Goal: Book appointment/travel/reservation

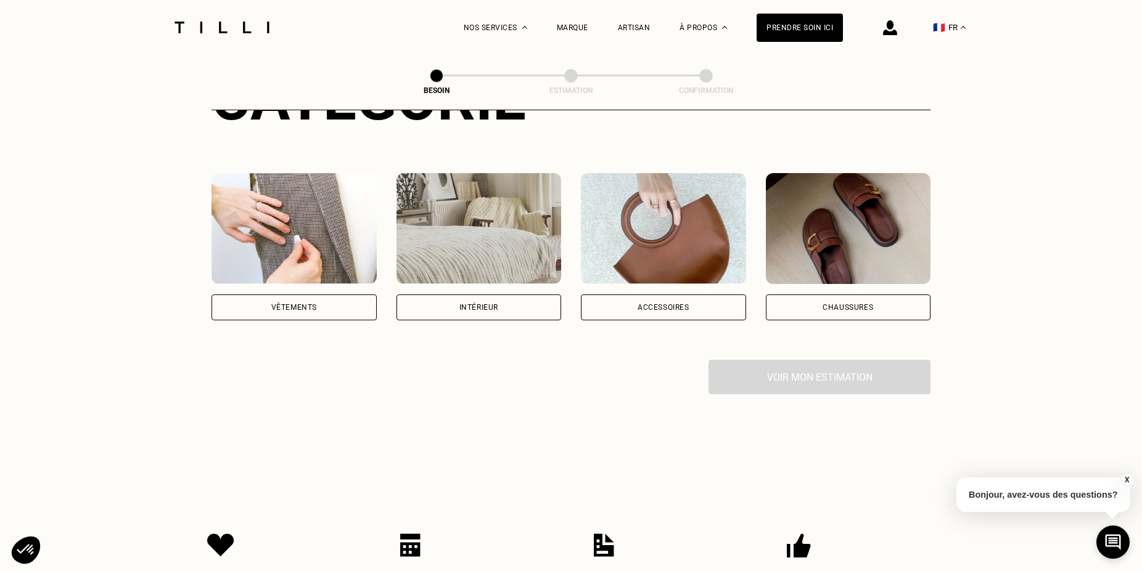
scroll to position [126, 0]
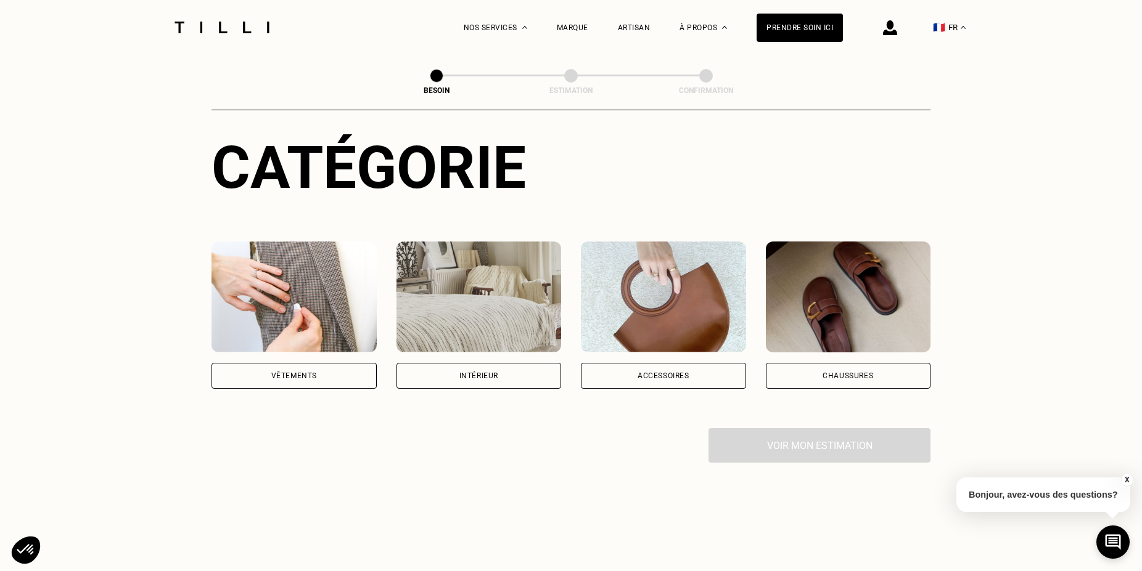
click at [318, 272] on img at bounding box center [293, 297] width 165 height 111
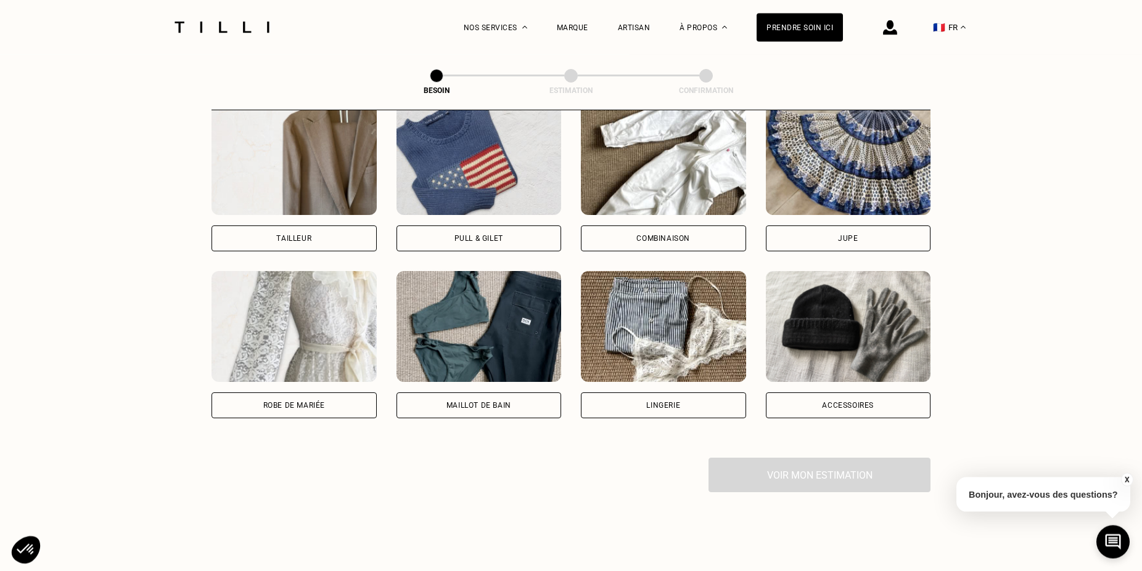
scroll to position [780, 0]
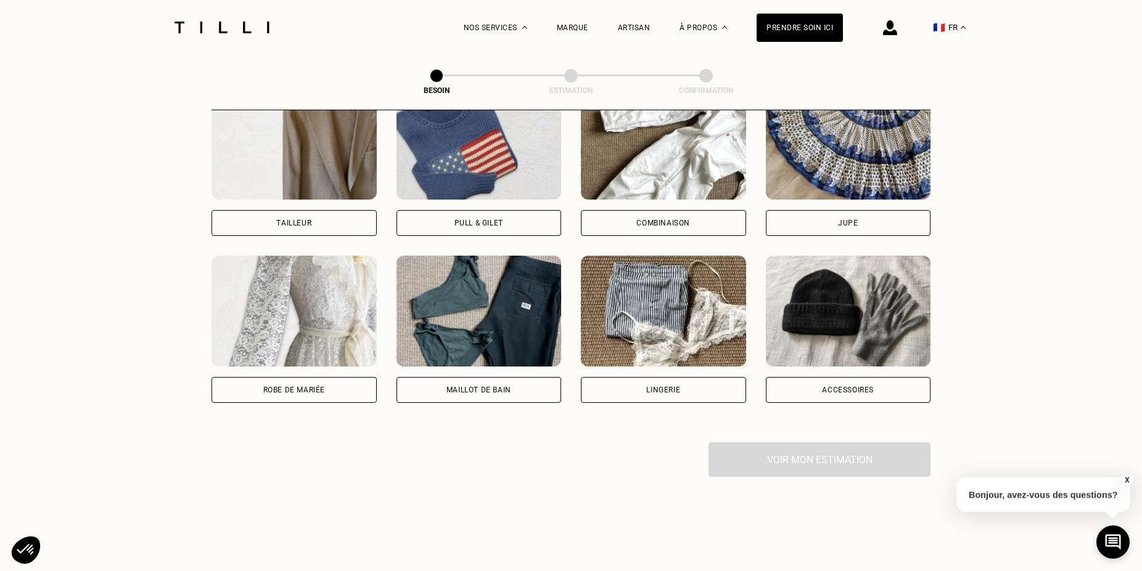
click at [317, 281] on img at bounding box center [293, 311] width 165 height 111
select select "FR"
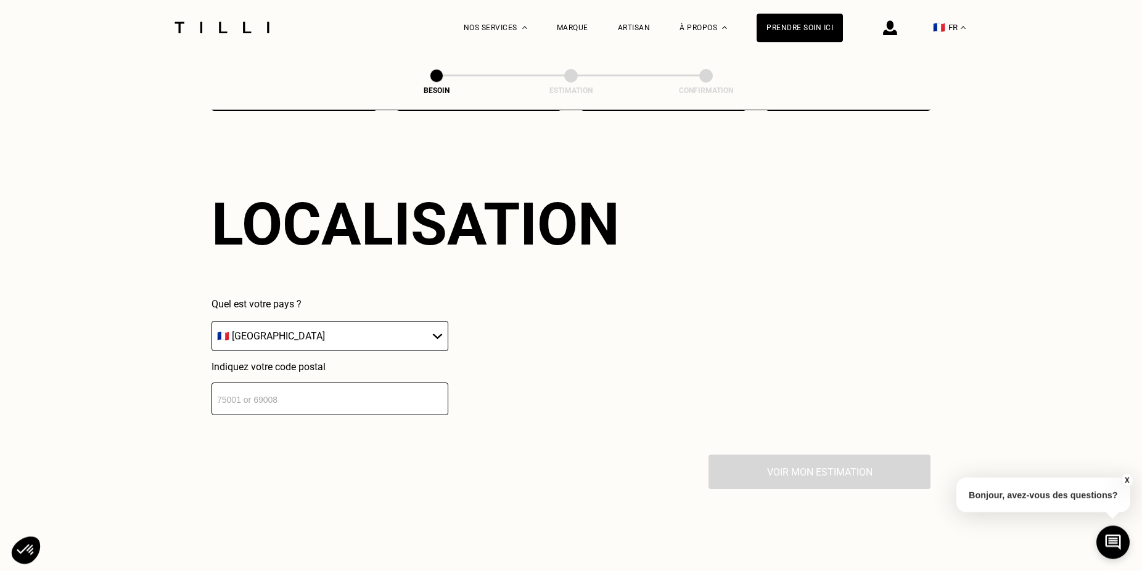
scroll to position [1074, 0]
click at [211, 320] on select "🇩🇪 [GEOGRAPHIC_DATA] 🇦🇹 [GEOGRAPHIC_DATA] 🇧🇪 [GEOGRAPHIC_DATA] 🇧🇬 Bulgarie 🇨🇾 C…" at bounding box center [329, 335] width 237 height 30
drag, startPoint x: 436, startPoint y: 322, endPoint x: 494, endPoint y: 362, distance: 70.1
click at [494, 362] on div "Quel est votre pays ? 🇩🇪 [GEOGRAPHIC_DATA] 🇦🇹 [GEOGRAPHIC_DATA] 🇧🇪 [GEOGRAPHIC_…" at bounding box center [415, 355] width 408 height 117
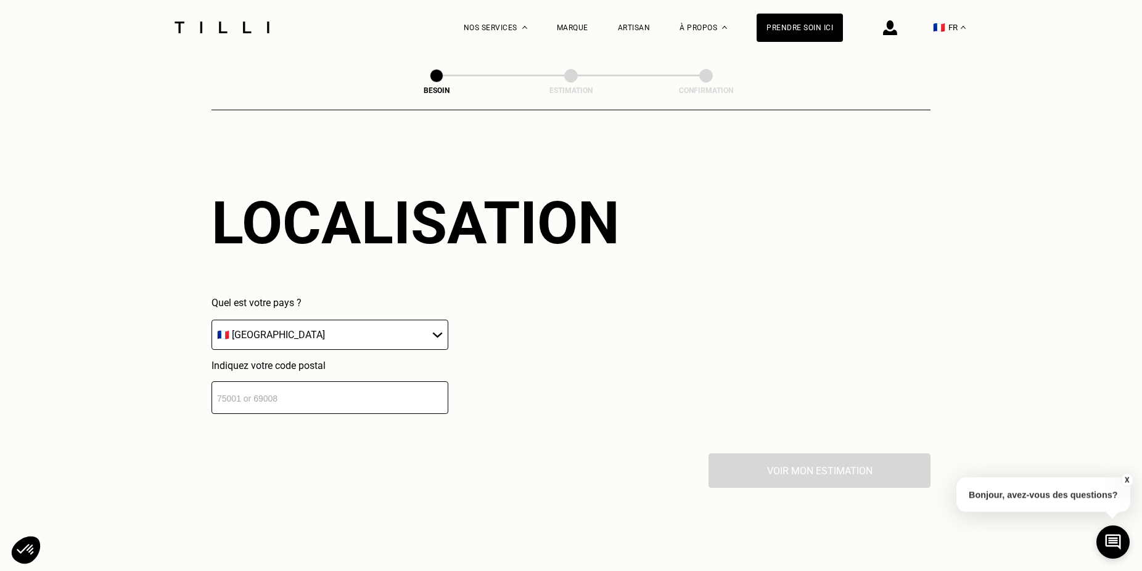
click at [308, 390] on input "number" at bounding box center [329, 398] width 237 height 33
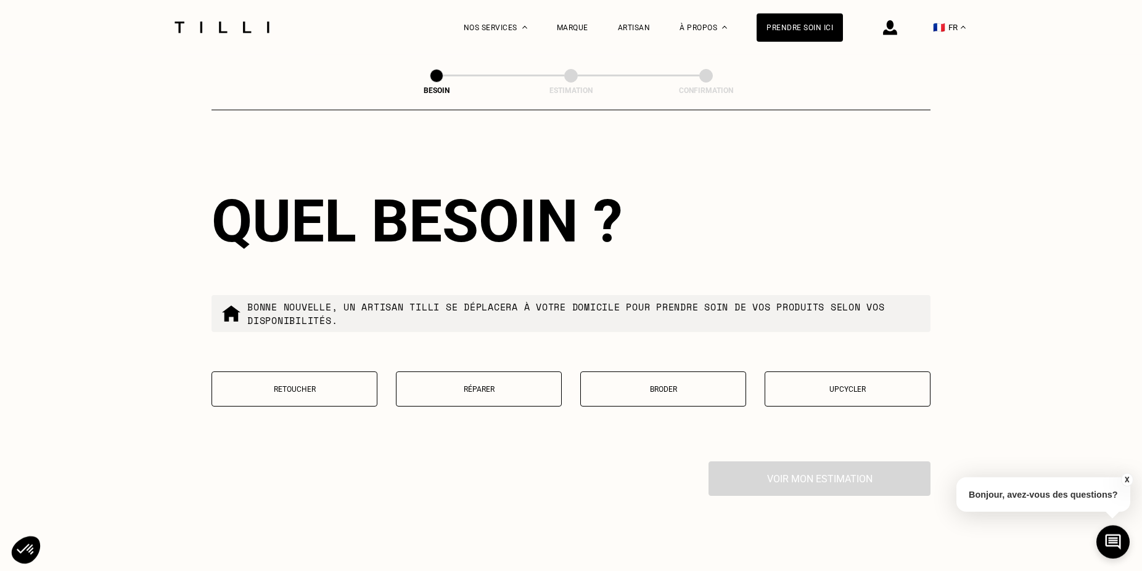
scroll to position [1381, 0]
type input "75001"
click at [285, 376] on button "Retoucher" at bounding box center [294, 388] width 166 height 35
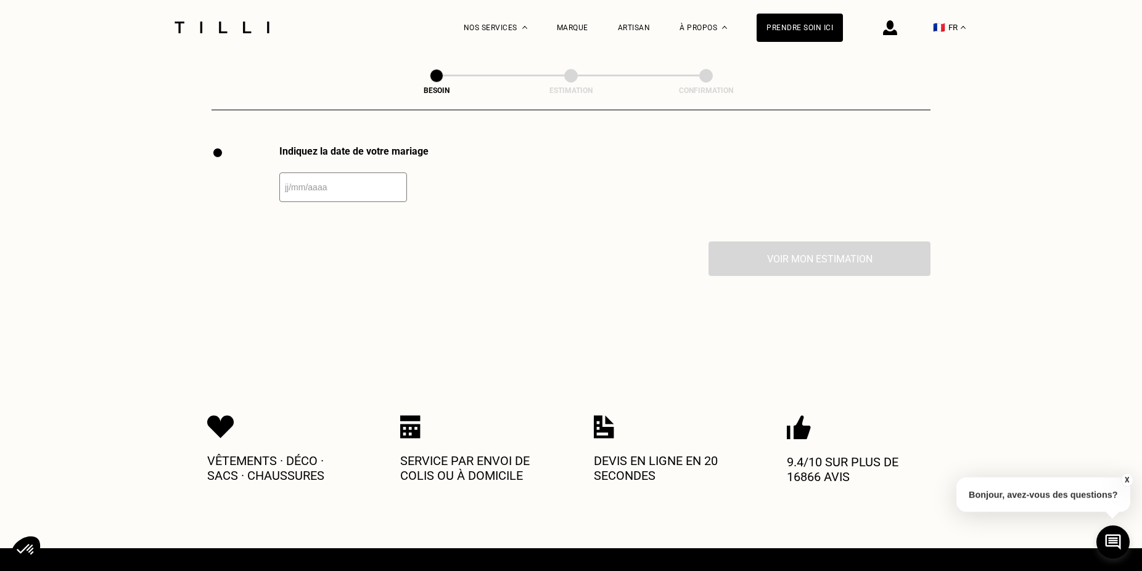
scroll to position [1697, 0]
click at [332, 180] on input "text" at bounding box center [343, 187] width 128 height 30
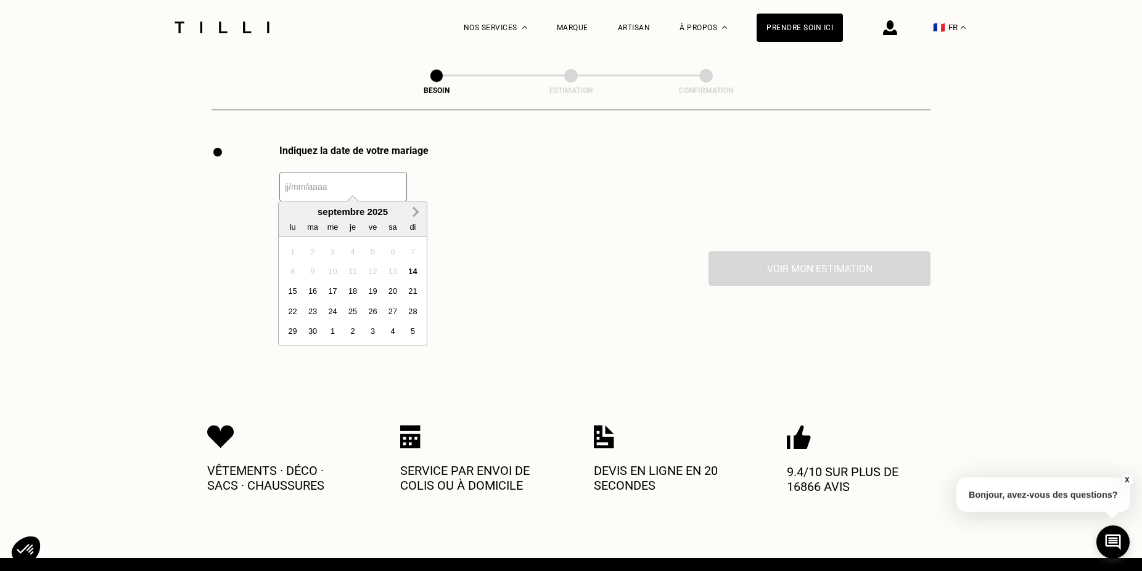
click at [414, 208] on span "Next Month" at bounding box center [414, 212] width 0 height 15
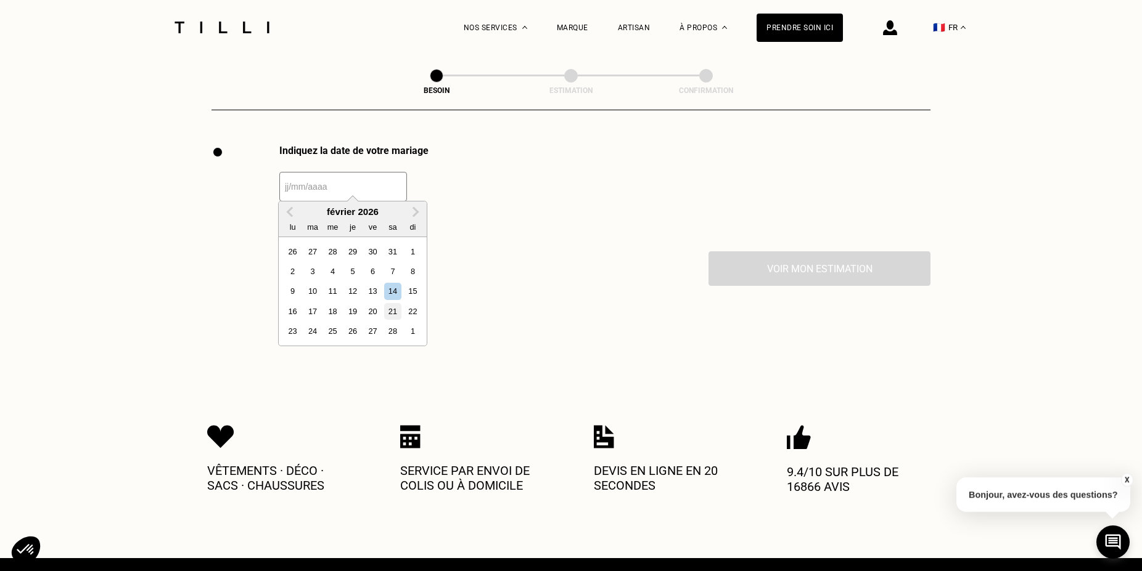
click at [392, 309] on div "21" at bounding box center [392, 311] width 17 height 17
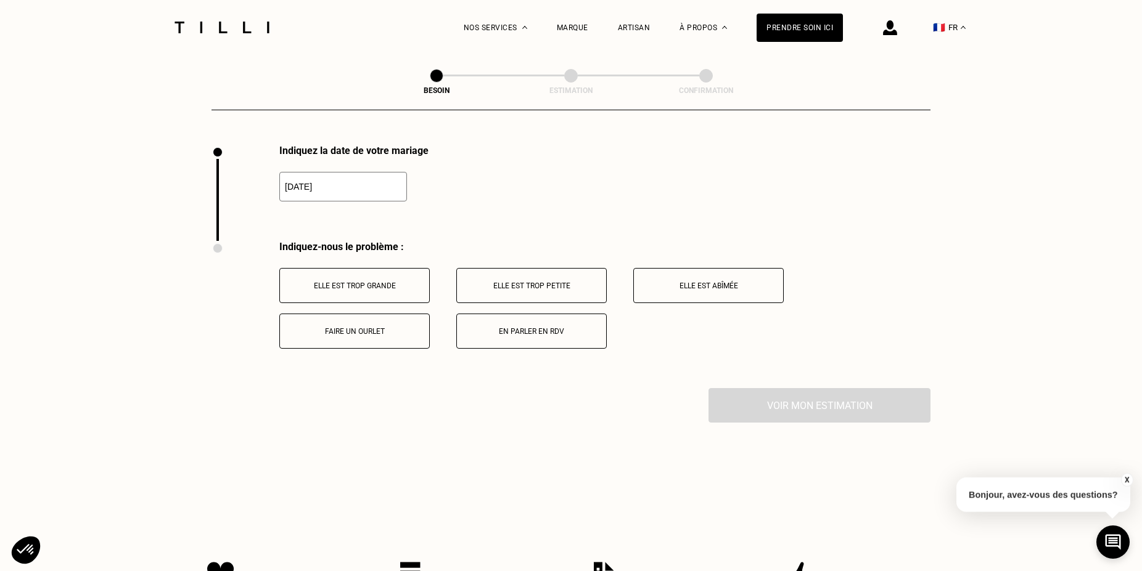
type input "[DATE]"
click at [359, 282] on p "Elle est trop grande" at bounding box center [354, 286] width 137 height 9
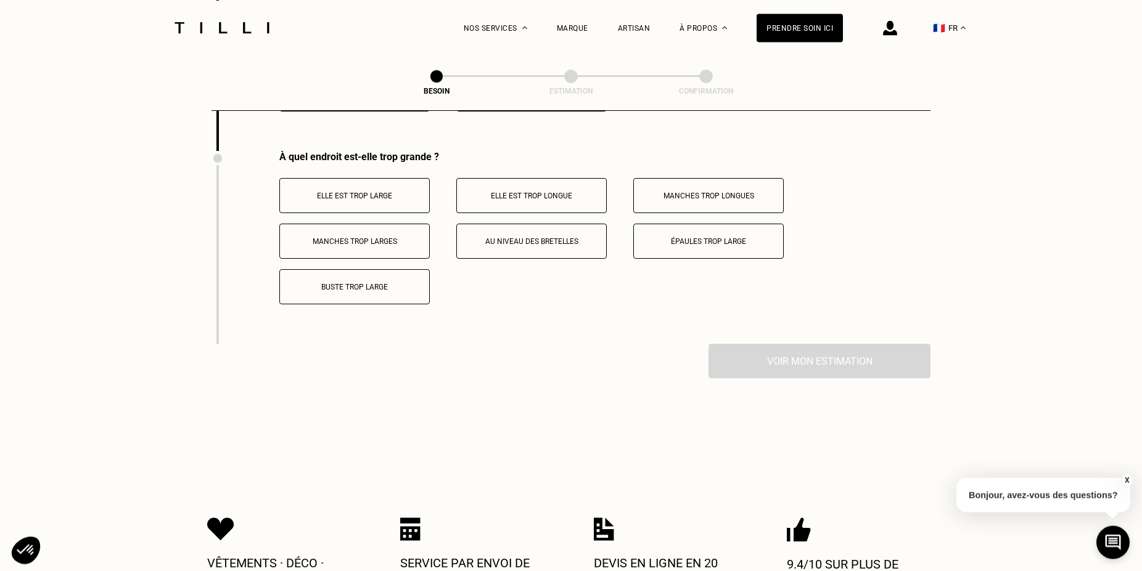
scroll to position [1941, 0]
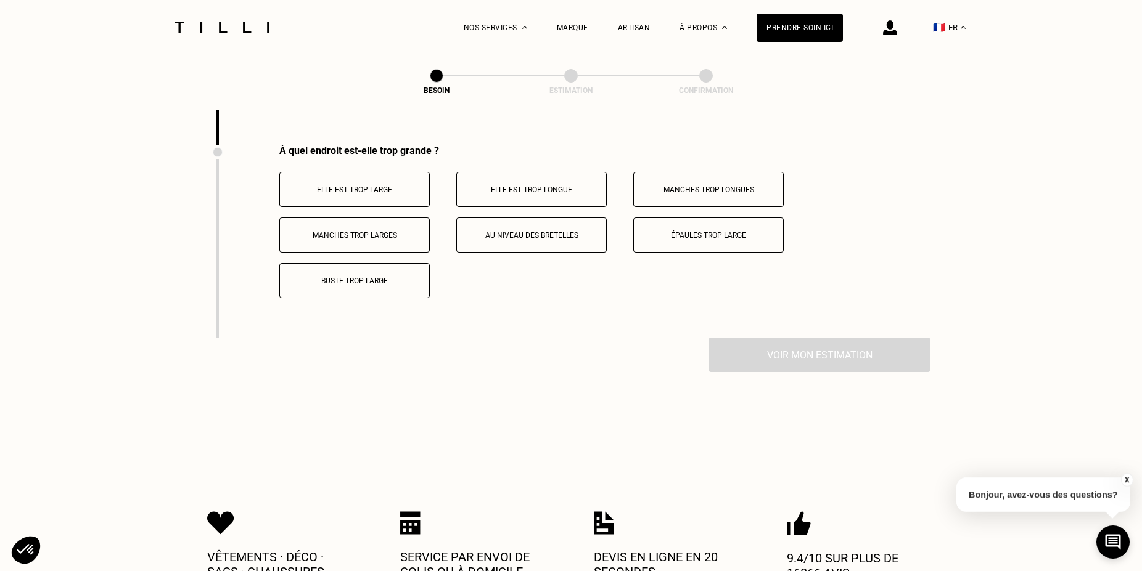
click at [718, 231] on p "Épaules trop large" at bounding box center [708, 235] width 137 height 9
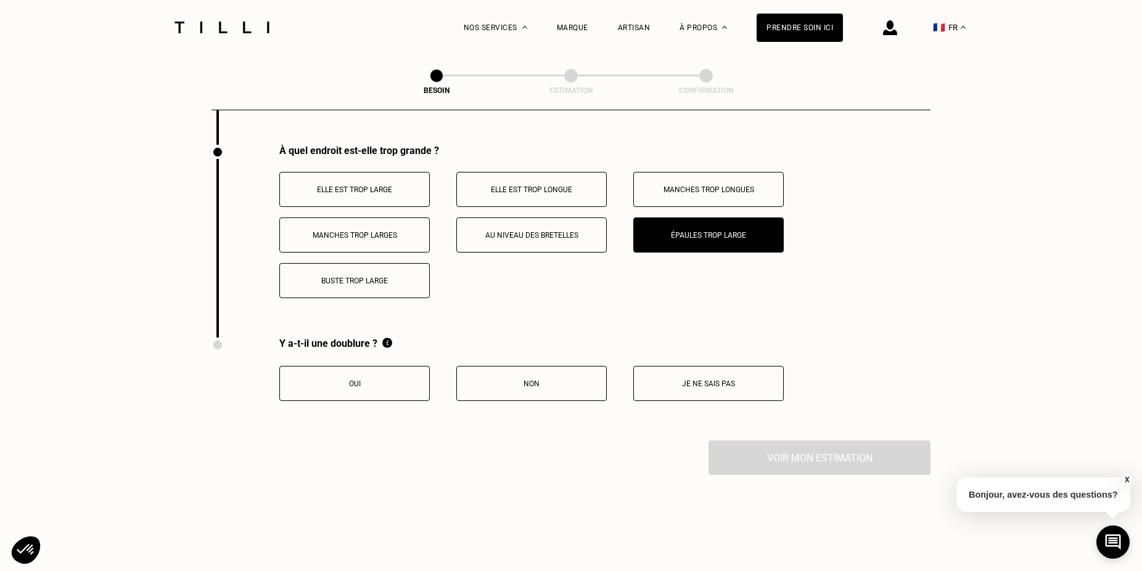
click at [393, 380] on p "Oui" at bounding box center [354, 384] width 137 height 9
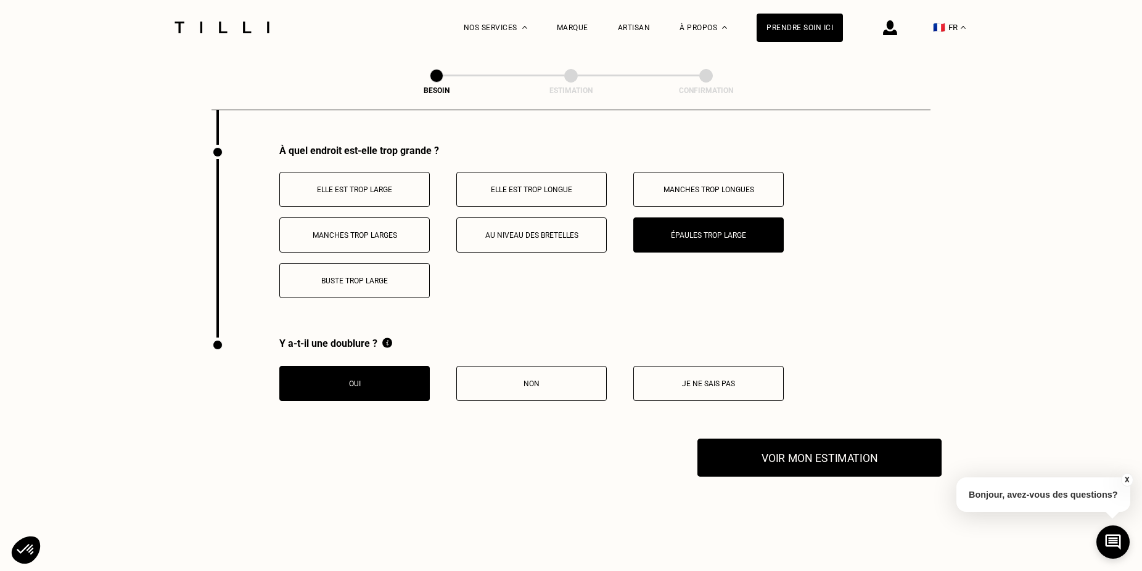
click at [827, 447] on button "Voir mon estimation" at bounding box center [819, 458] width 244 height 38
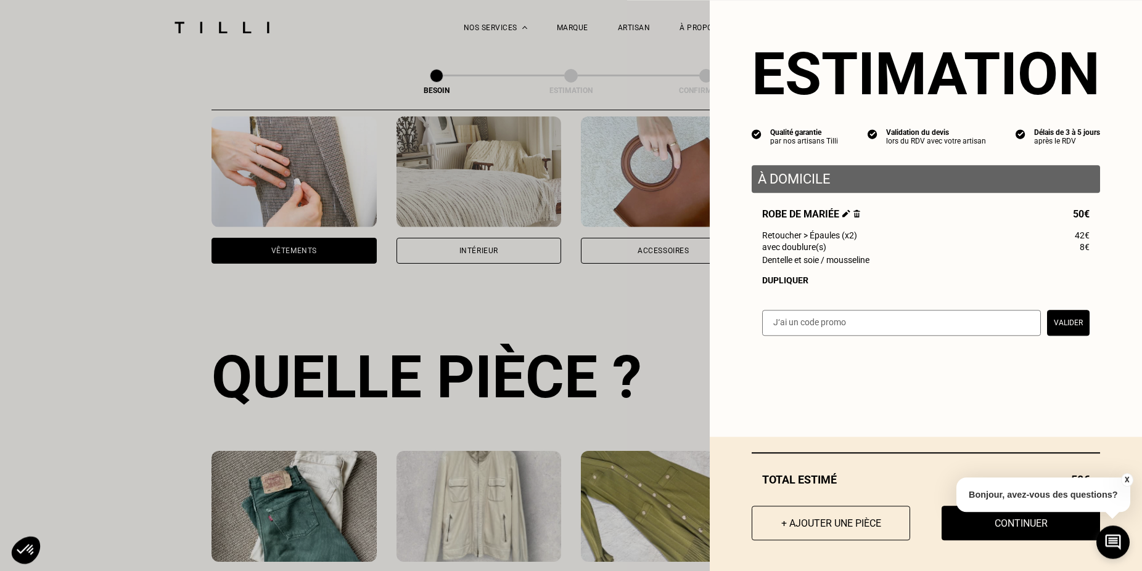
scroll to position [252, 0]
click at [1015, 522] on div "X Bonjour, avez-vous des questions?" at bounding box center [1043, 493] width 174 height 58
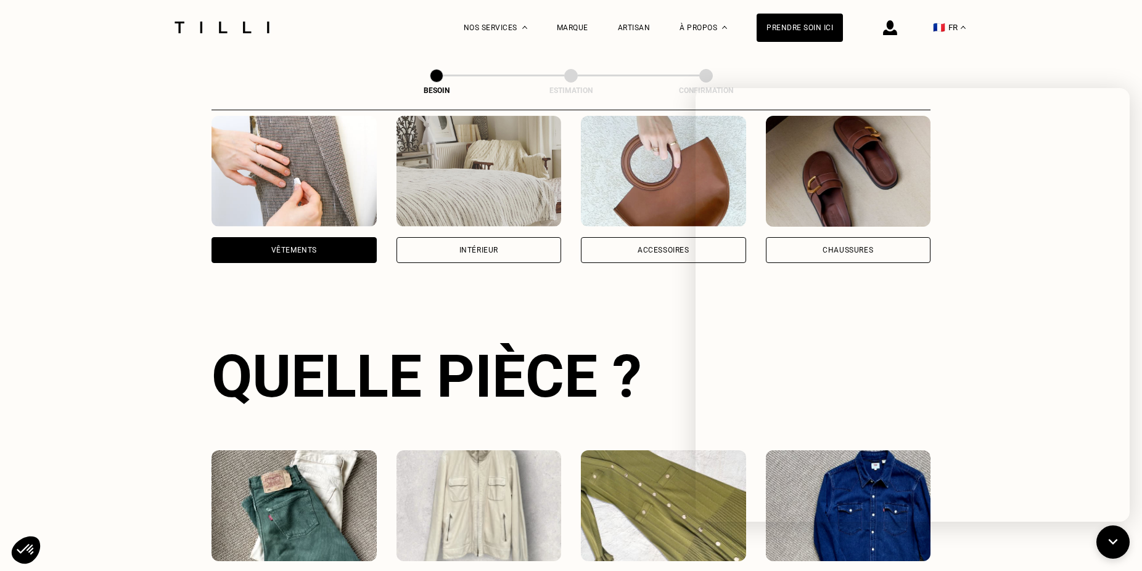
click at [1049, 54] on div "La Méthode Retoucherie Maroquinerie Broderie Cordonnerie Nos prix Nos services …" at bounding box center [571, 27] width 1142 height 55
click at [1119, 541] on icon at bounding box center [1113, 542] width 20 height 33
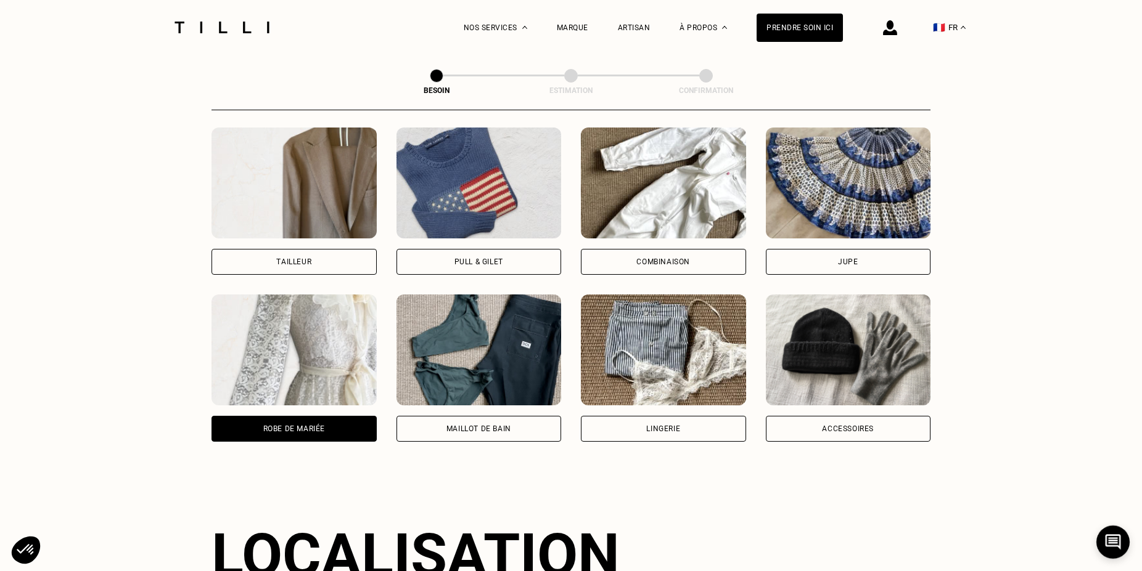
scroll to position [755, 0]
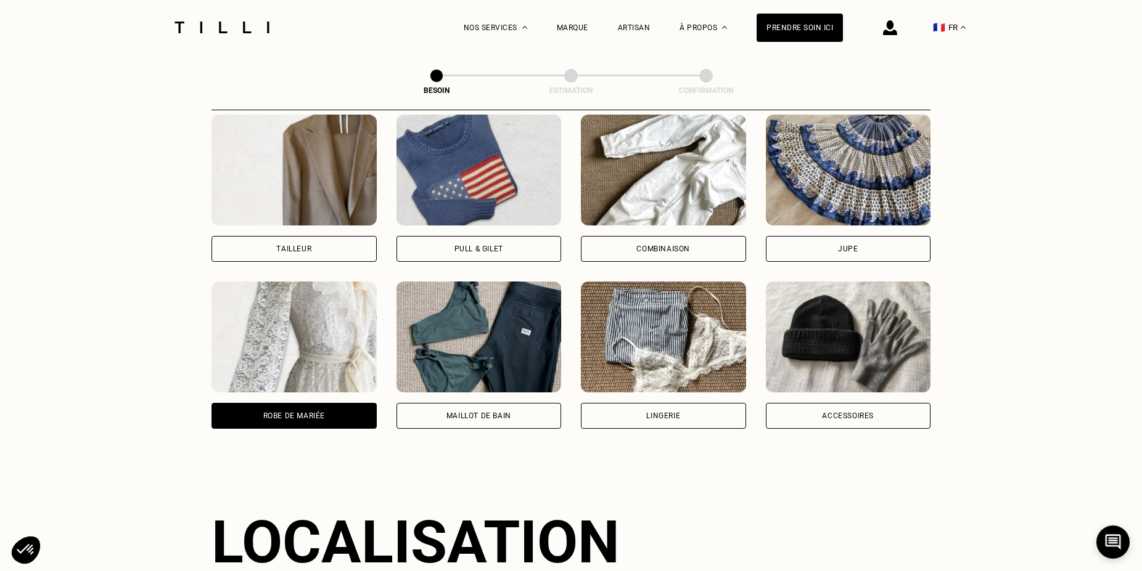
click at [285, 334] on img at bounding box center [293, 337] width 165 height 111
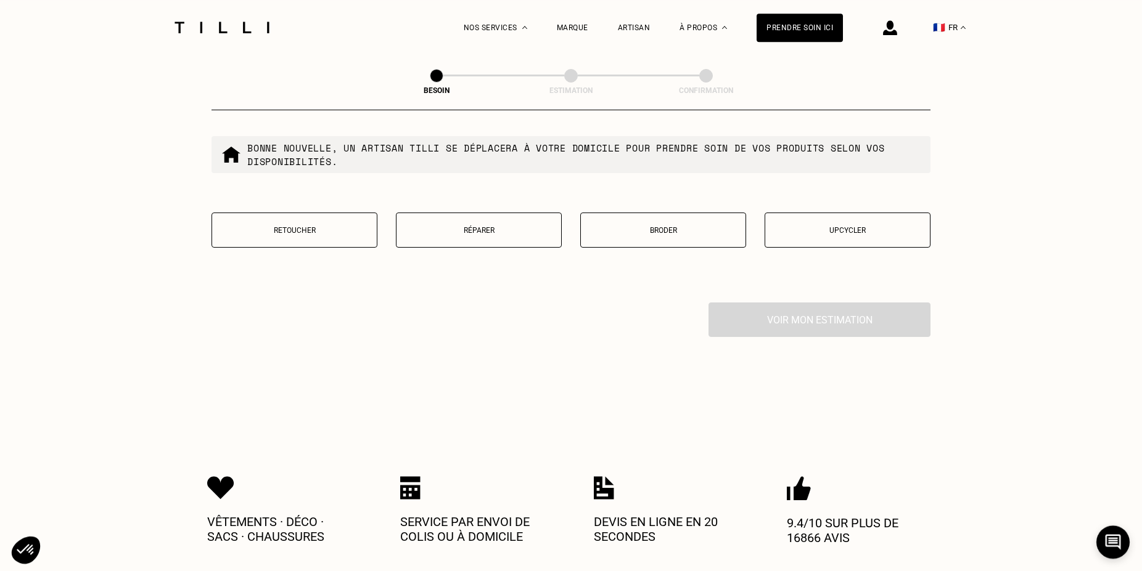
scroll to position [1382, 0]
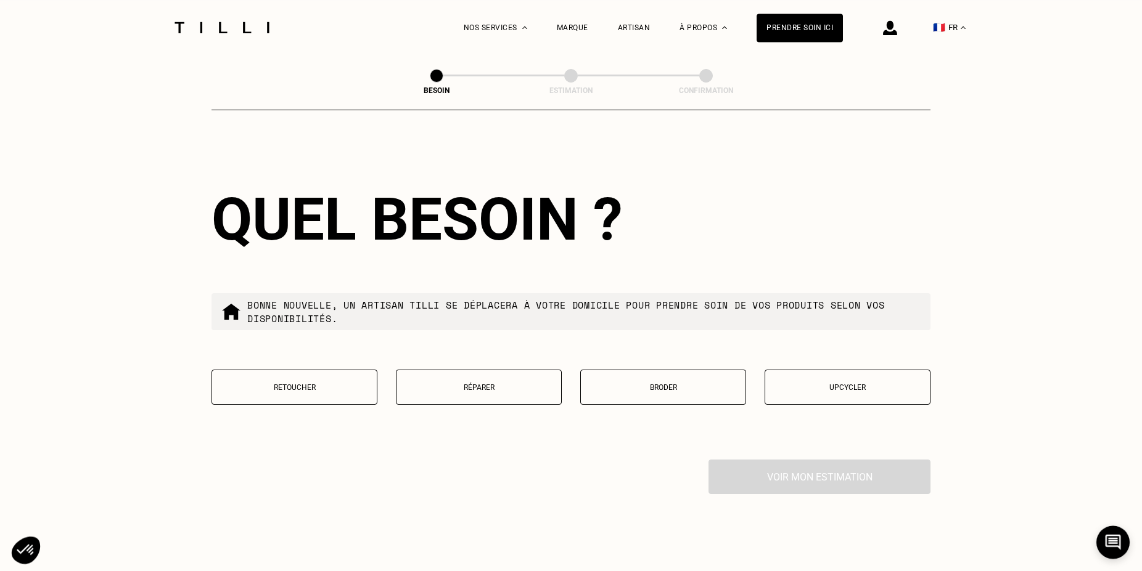
click at [803, 462] on div "Voir mon estimation" at bounding box center [570, 477] width 719 height 35
click at [334, 383] on p "Retoucher" at bounding box center [294, 387] width 152 height 9
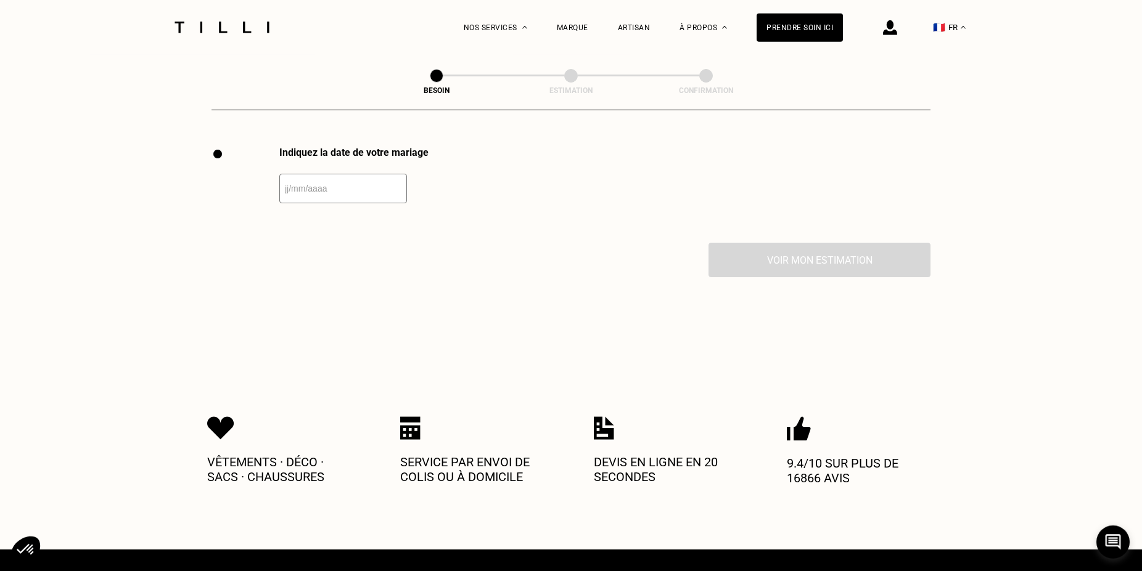
scroll to position [1697, 0]
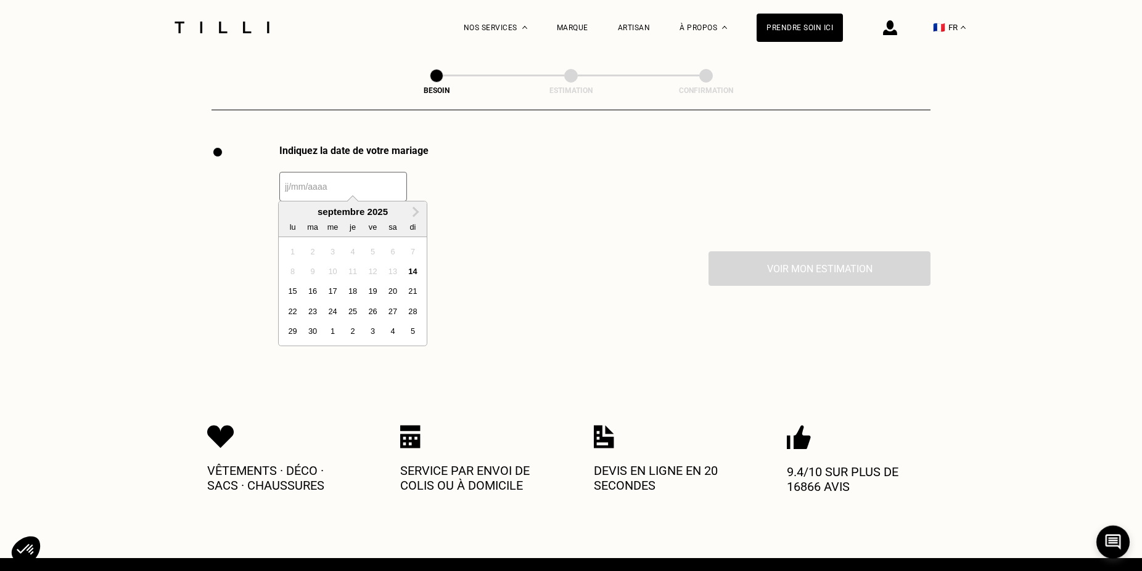
click at [362, 179] on input "text" at bounding box center [343, 187] width 128 height 30
click at [417, 209] on button "Next Month" at bounding box center [416, 213] width 20 height 20
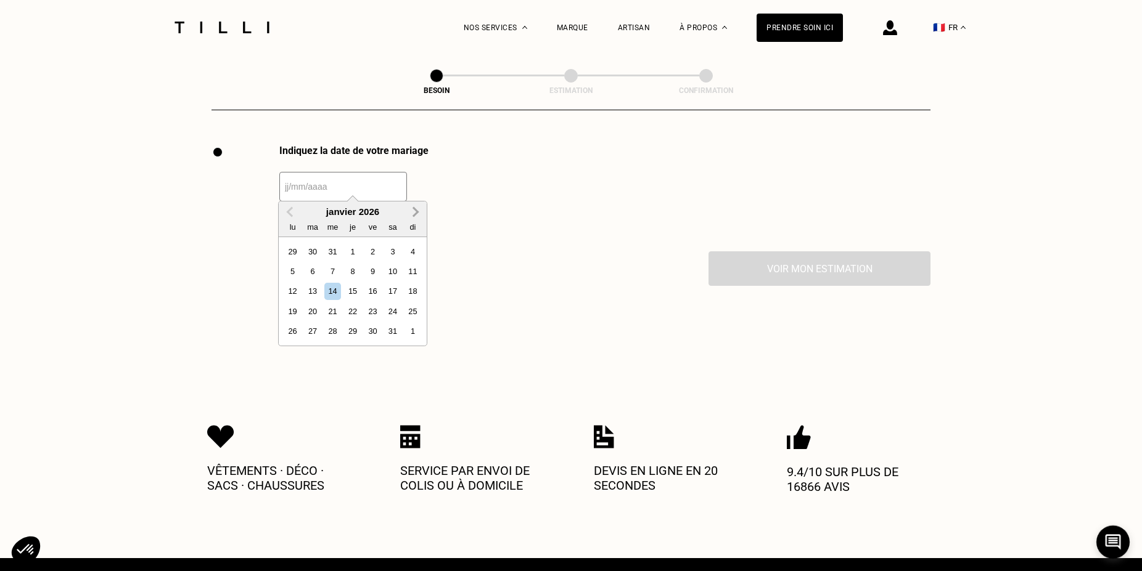
click at [417, 209] on button "Next Month" at bounding box center [416, 213] width 20 height 20
click at [392, 292] on div "14" at bounding box center [392, 291] width 17 height 17
type input "[DATE]"
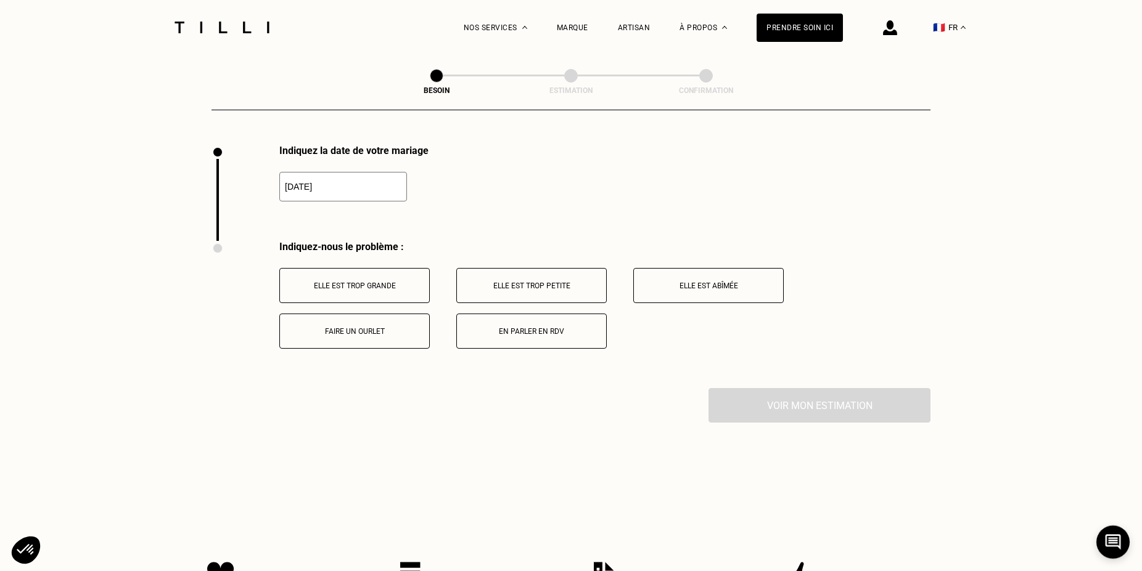
click at [381, 270] on button "Elle est trop grande" at bounding box center [354, 285] width 150 height 35
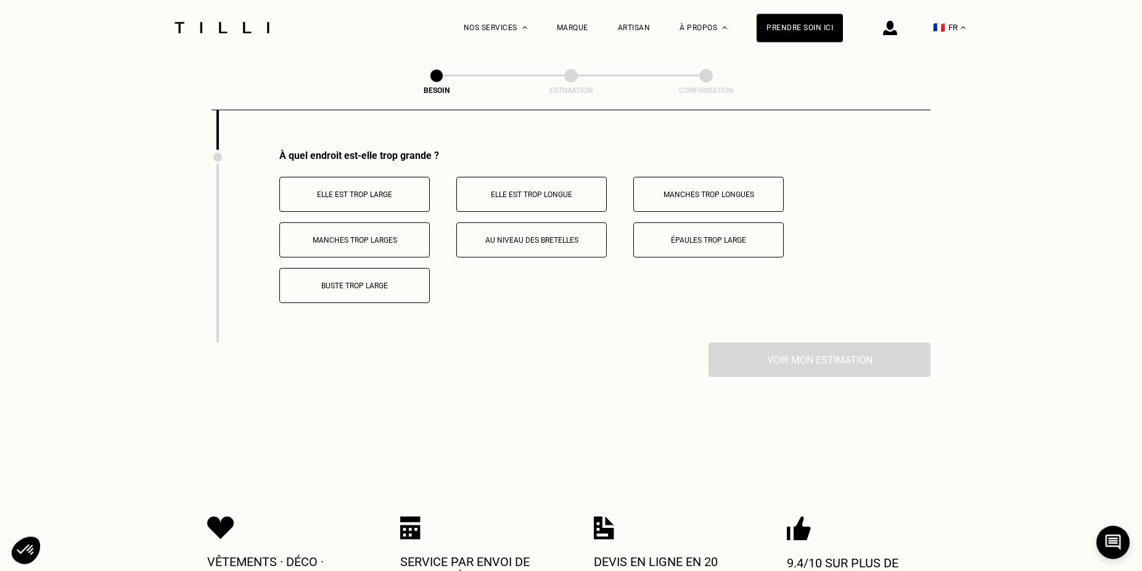
scroll to position [1941, 0]
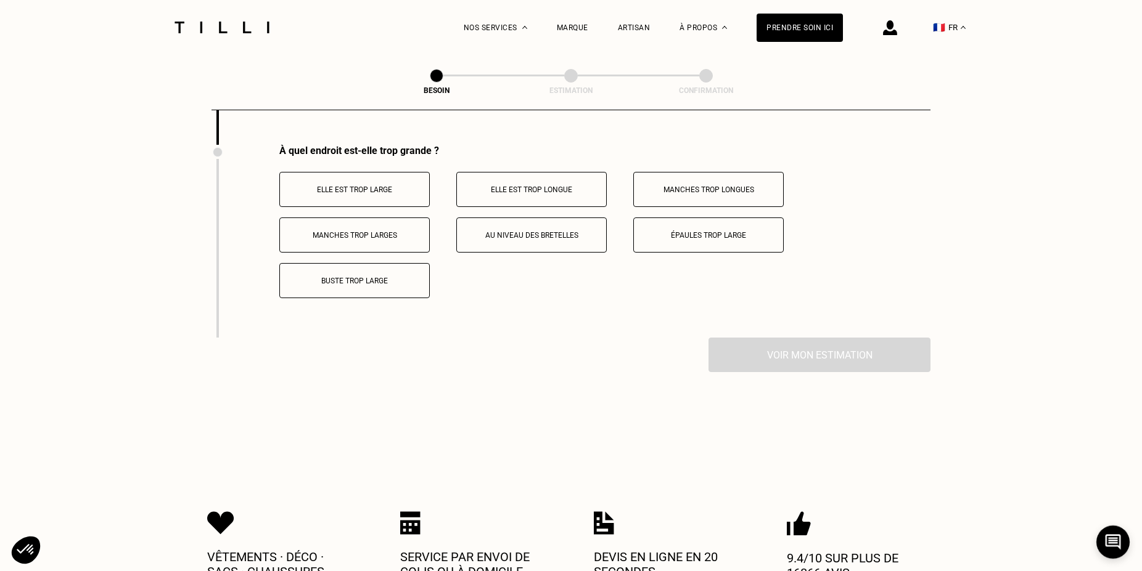
click at [378, 186] on p "Elle est trop large" at bounding box center [354, 190] width 137 height 9
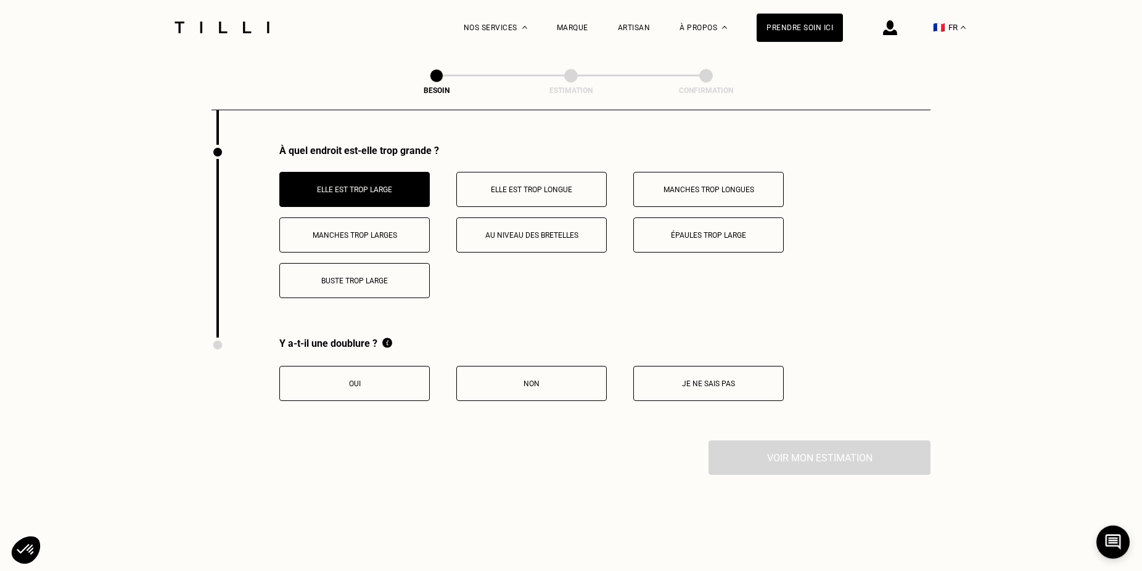
click at [361, 372] on button "Oui" at bounding box center [354, 383] width 150 height 35
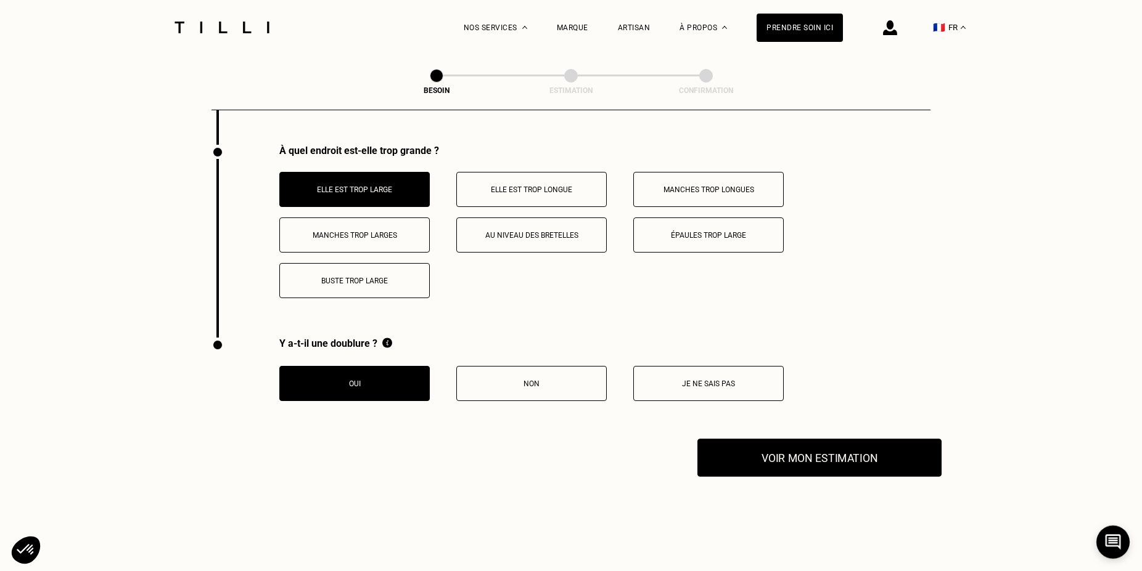
click at [845, 446] on button "Voir mon estimation" at bounding box center [819, 458] width 244 height 38
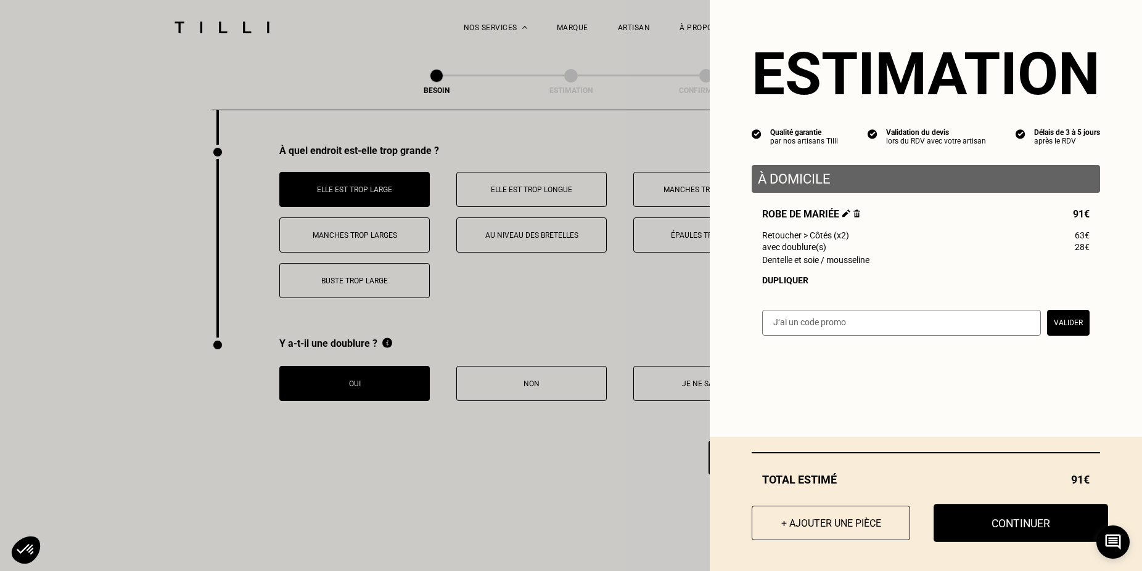
click at [1009, 514] on button "Continuer" at bounding box center [1020, 523] width 174 height 38
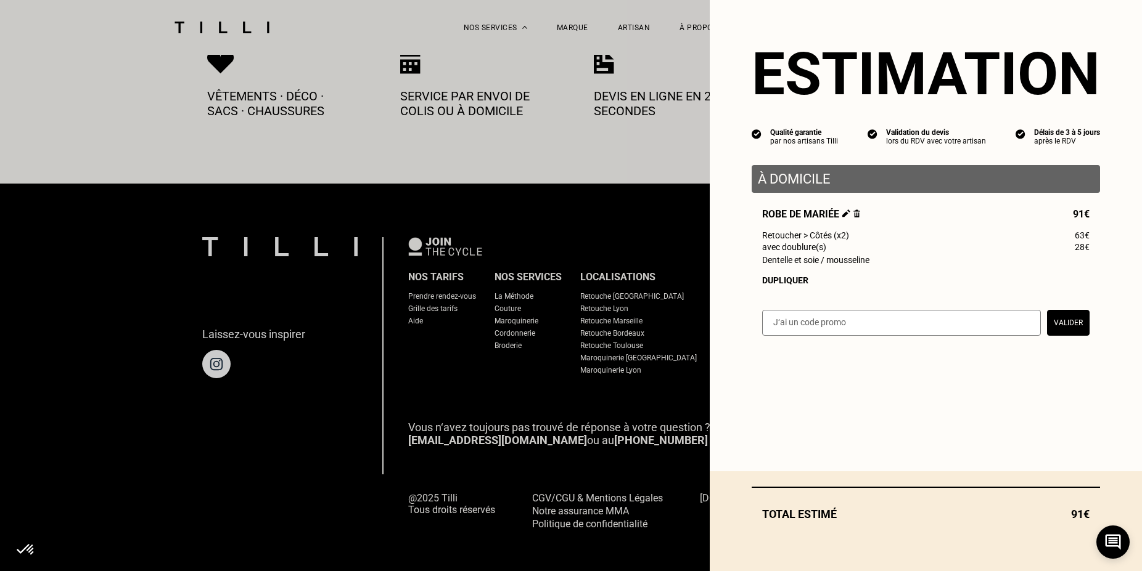
select select "FR"
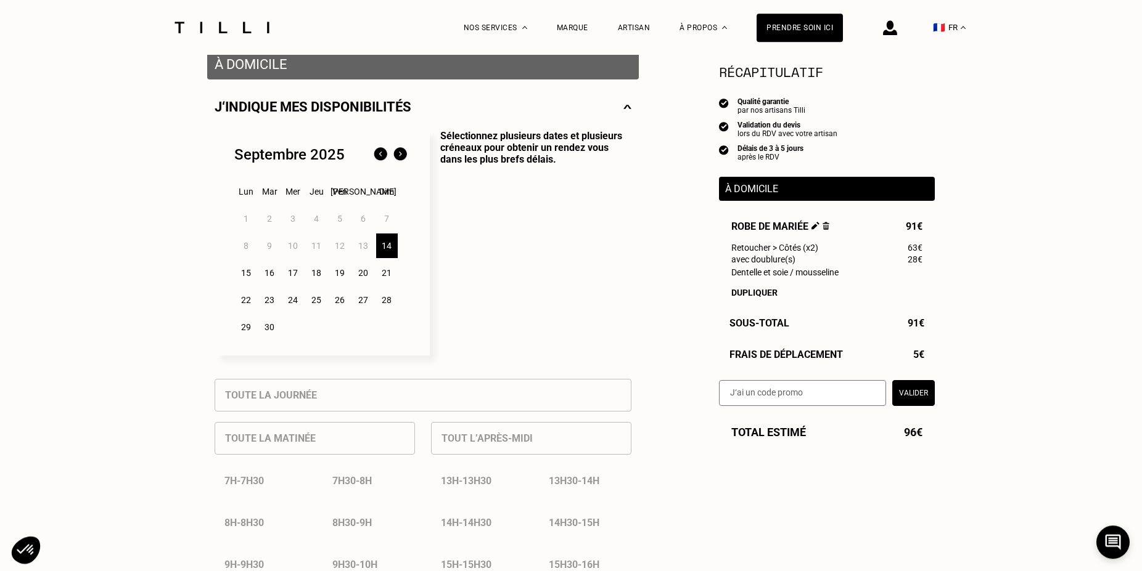
scroll to position [252, 0]
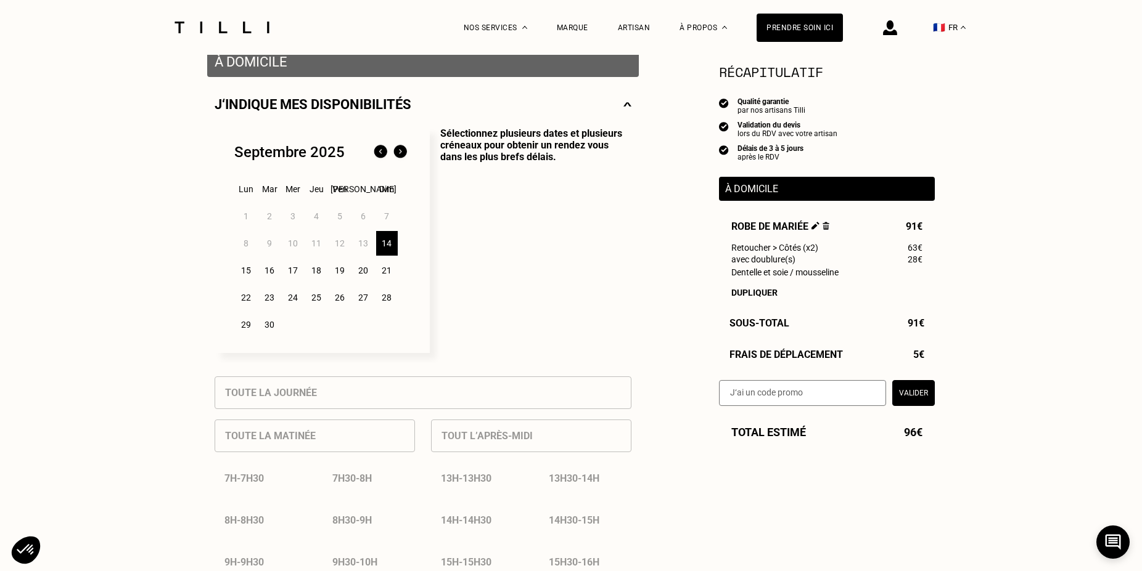
click at [385, 273] on div "21" at bounding box center [387, 270] width 22 height 25
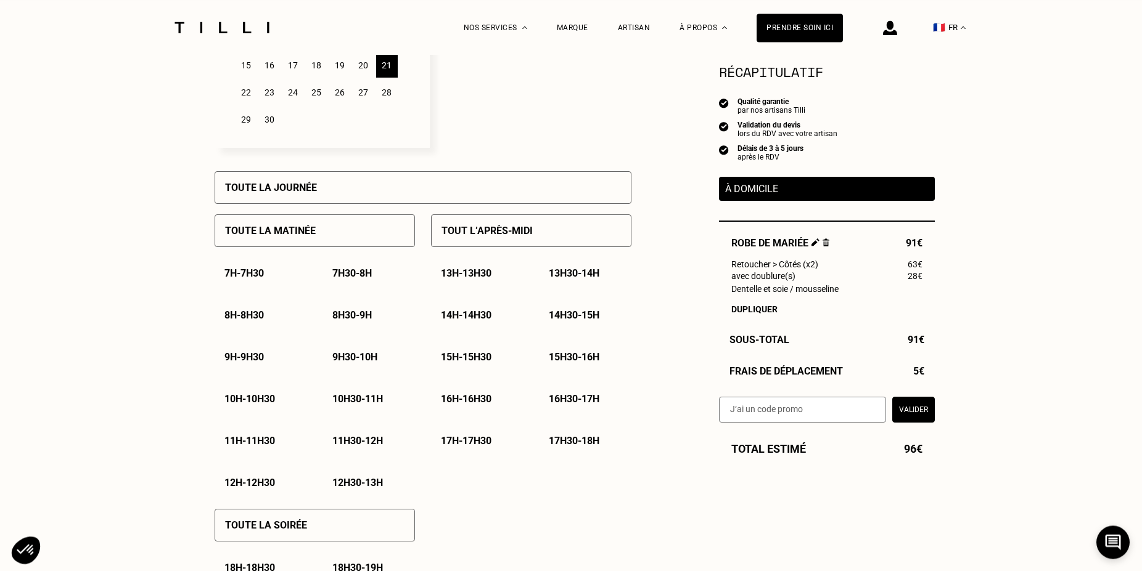
scroll to position [503, 0]
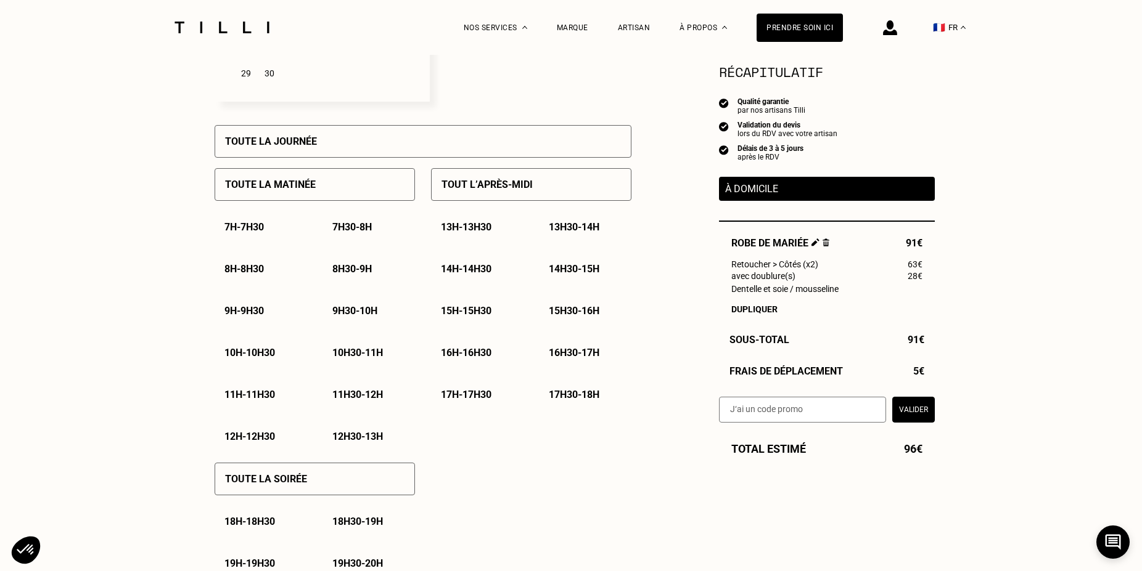
click at [332, 485] on div "Toute la soirée" at bounding box center [315, 479] width 200 height 33
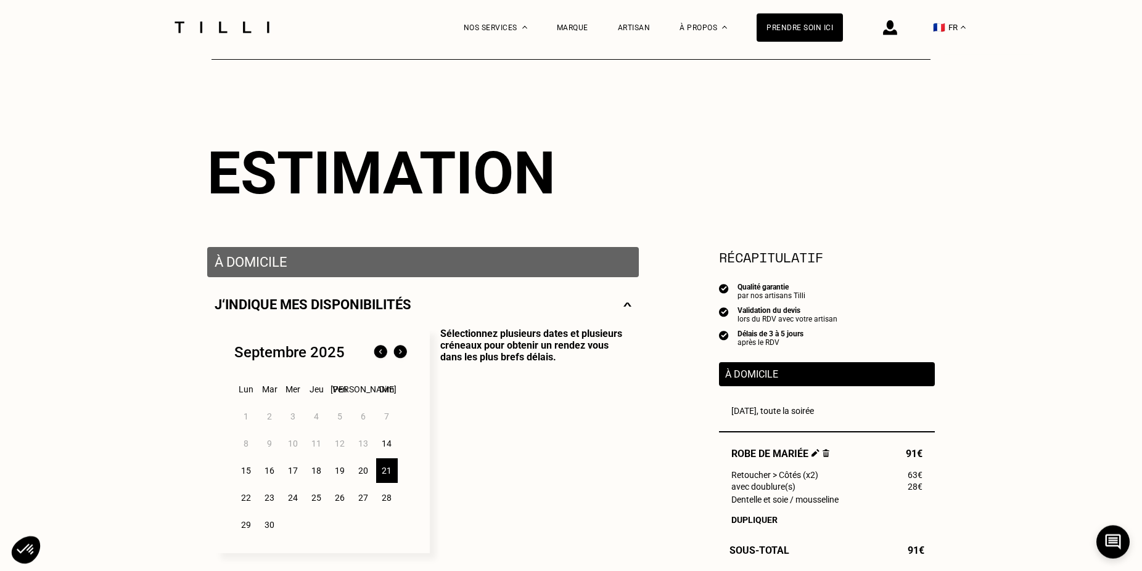
scroll to position [0, 0]
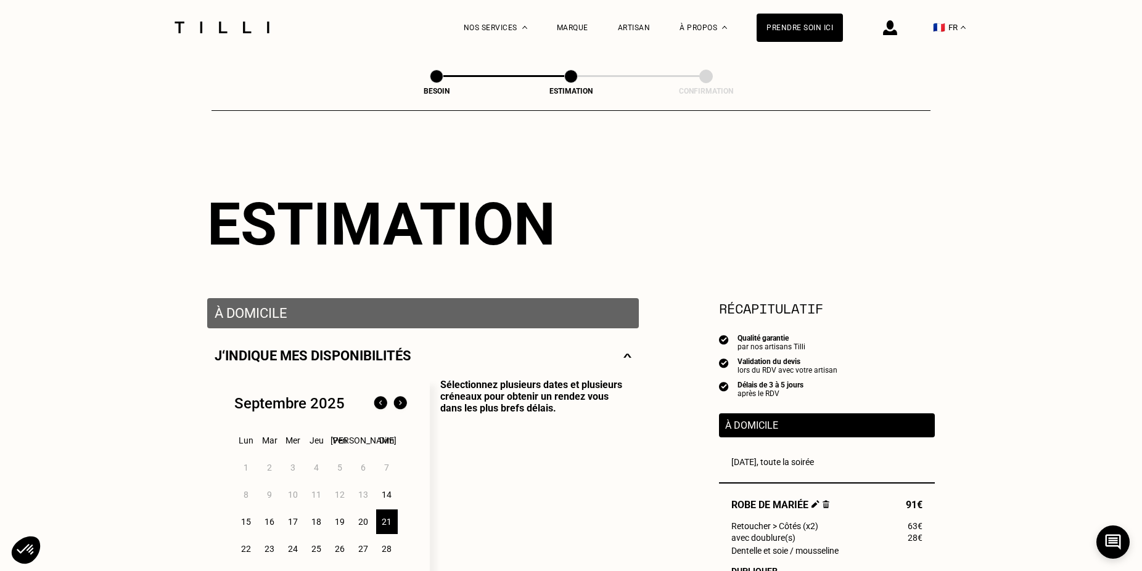
click at [247, 28] on img at bounding box center [222, 28] width 104 height 12
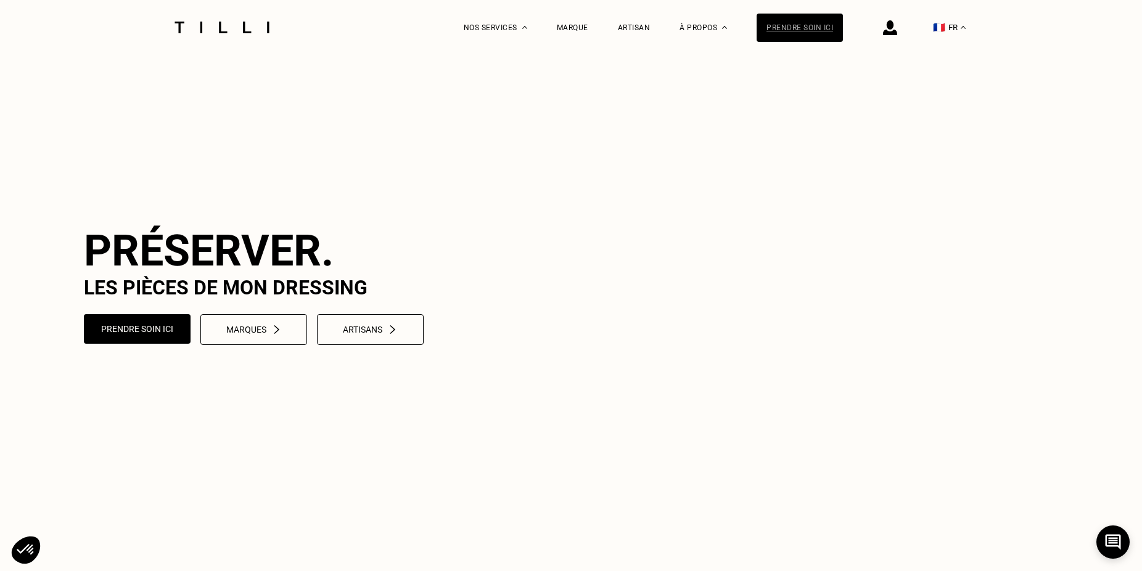
click at [809, 22] on div "Prendre soin ici" at bounding box center [799, 28] width 86 height 28
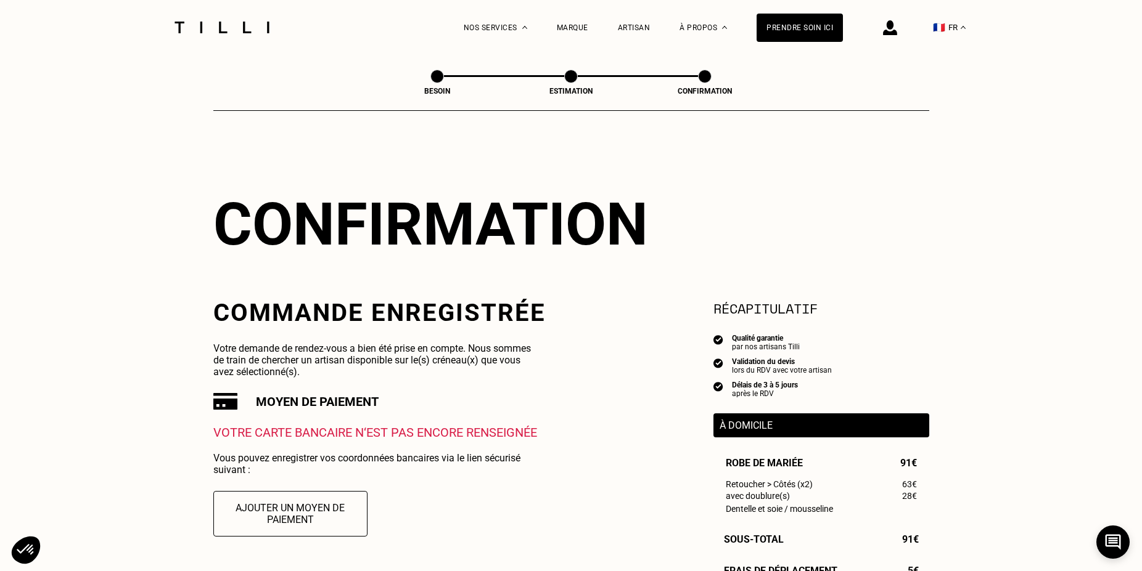
click at [438, 78] on span at bounding box center [437, 77] width 14 height 14
select select "FR"
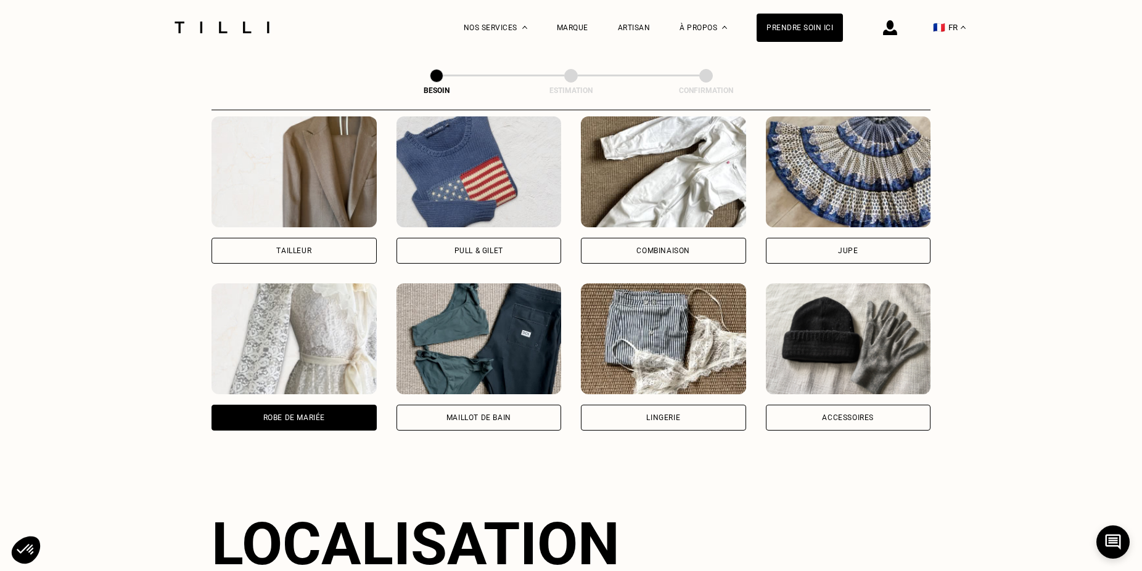
scroll to position [697, 0]
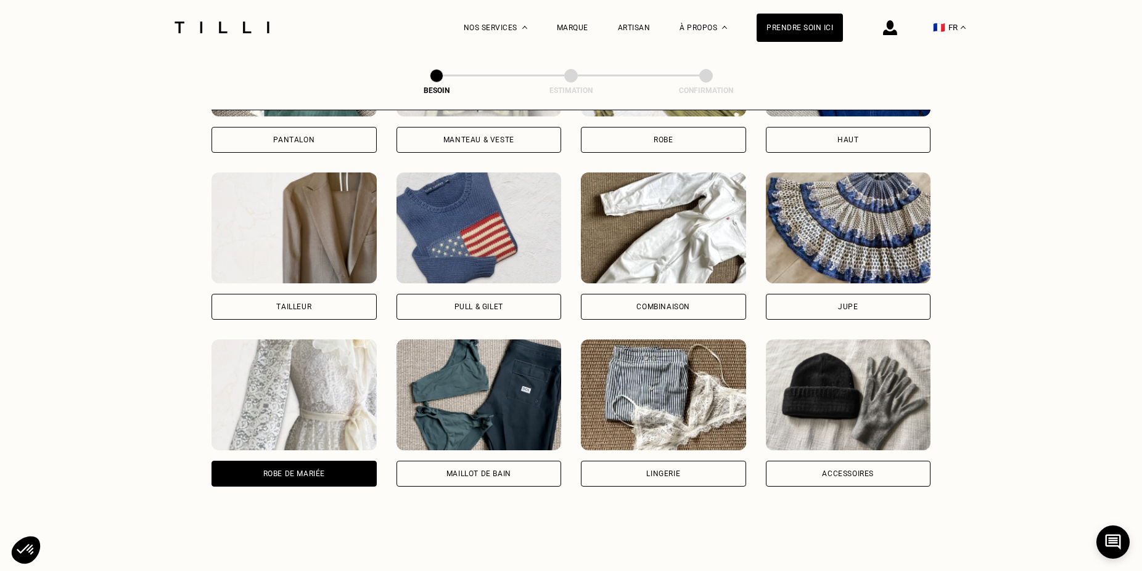
click at [304, 375] on img at bounding box center [293, 395] width 165 height 111
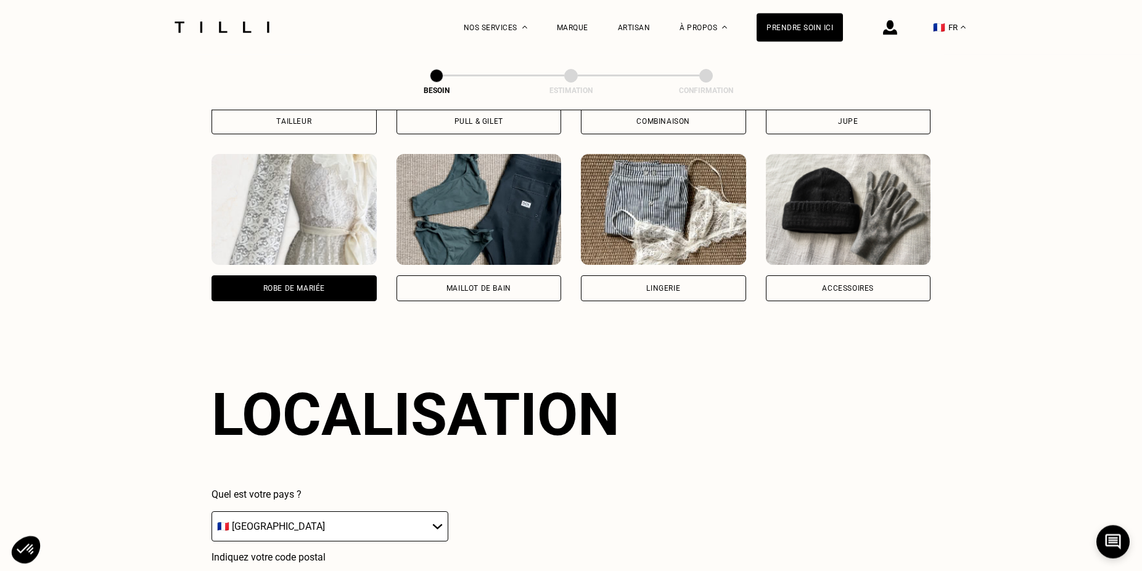
scroll to position [822, 0]
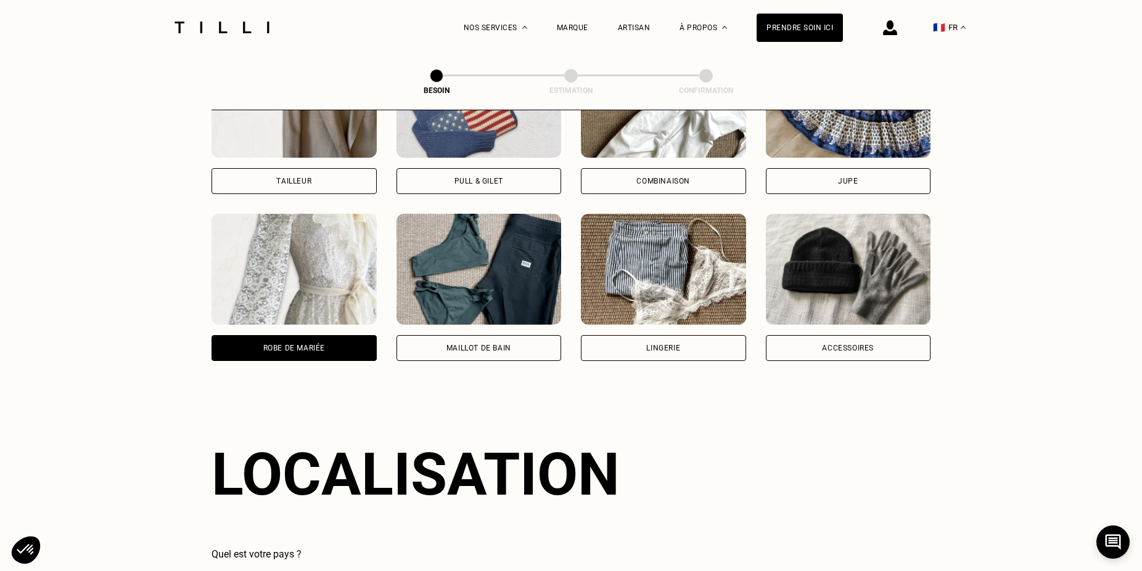
click at [328, 250] on img at bounding box center [293, 269] width 165 height 111
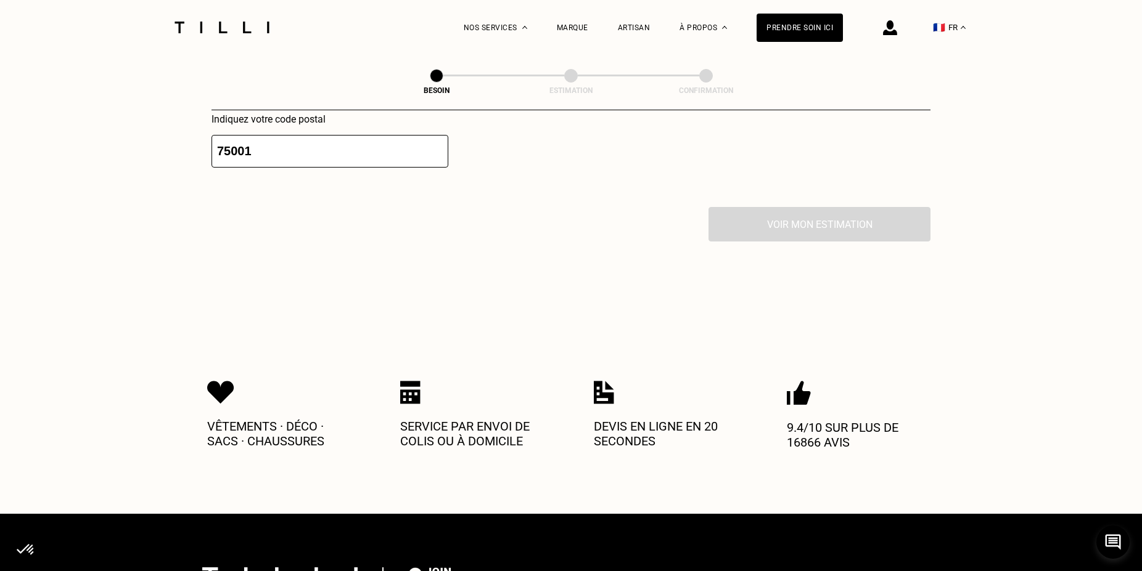
scroll to position [1074, 0]
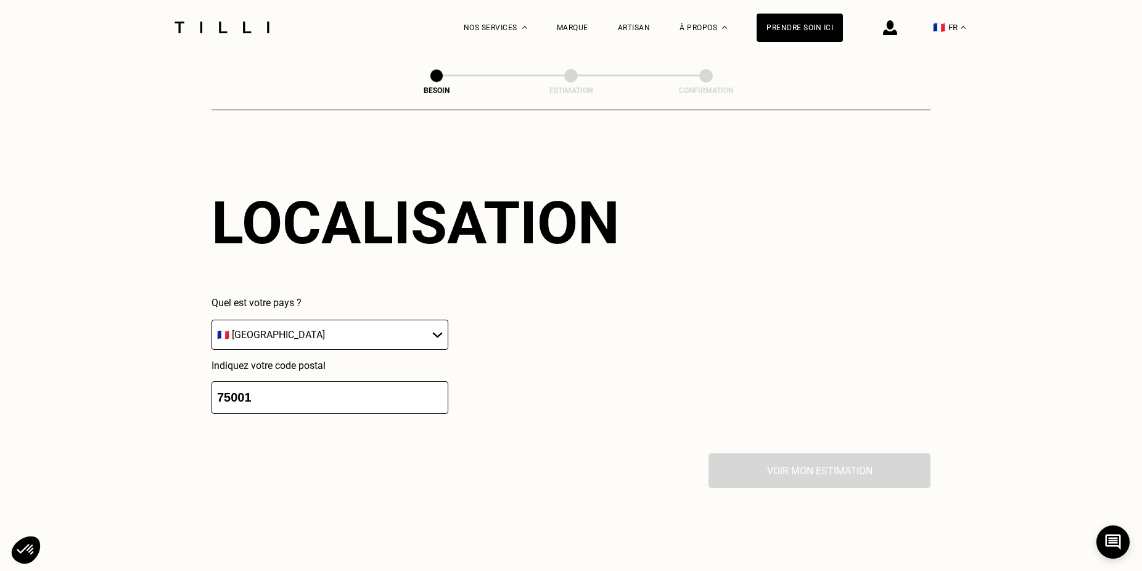
click at [438, 392] on input "75000" at bounding box center [329, 398] width 237 height 33
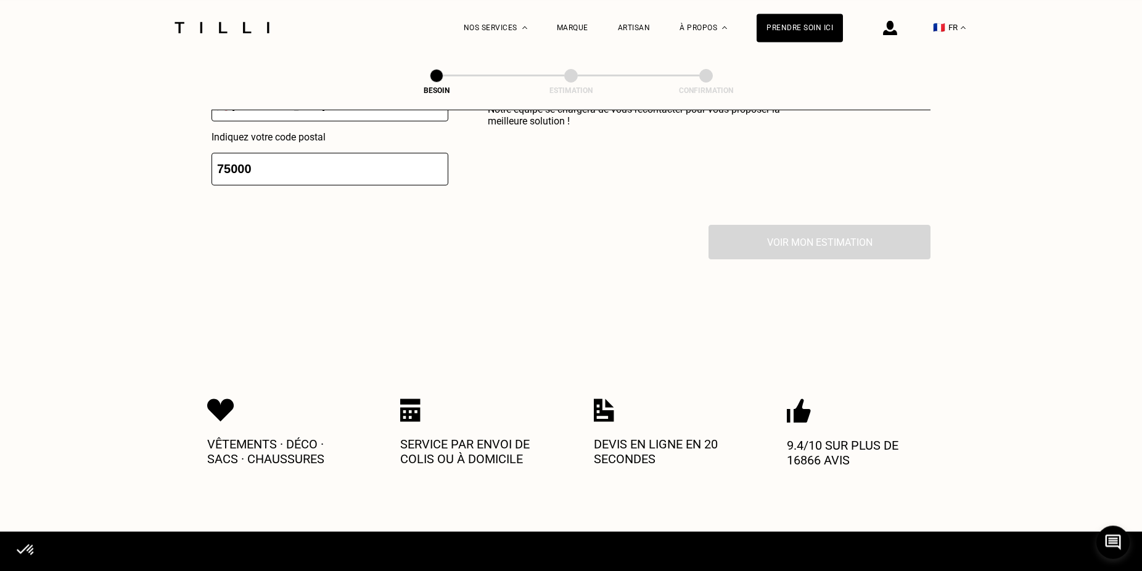
scroll to position [1004, 0]
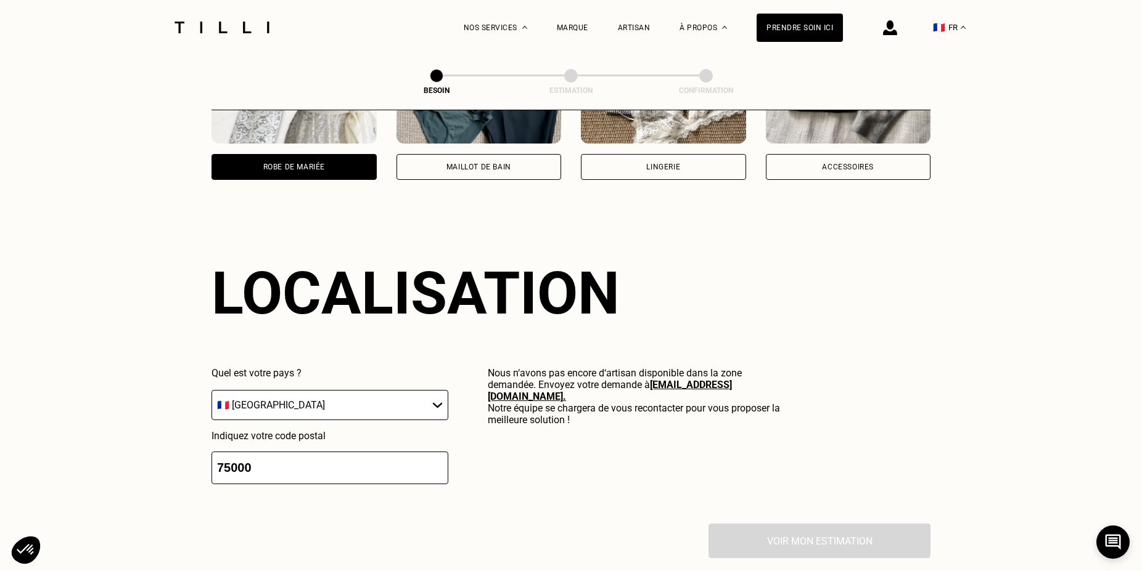
drag, startPoint x: 299, startPoint y: 451, endPoint x: 211, endPoint y: 454, distance: 87.6
click at [211, 456] on input "75000" at bounding box center [329, 468] width 237 height 33
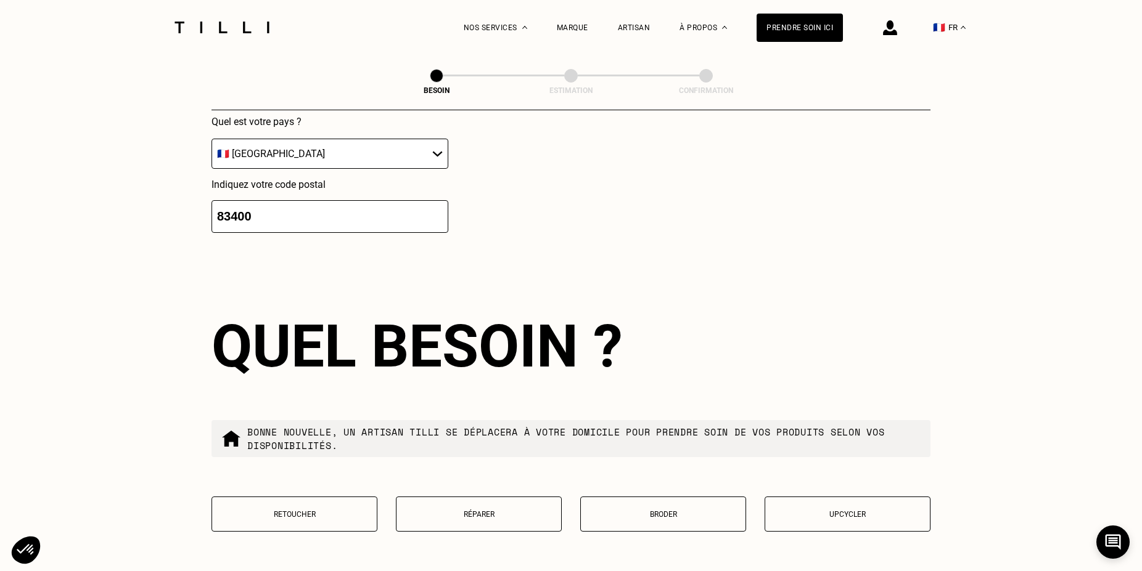
scroll to position [1381, 0]
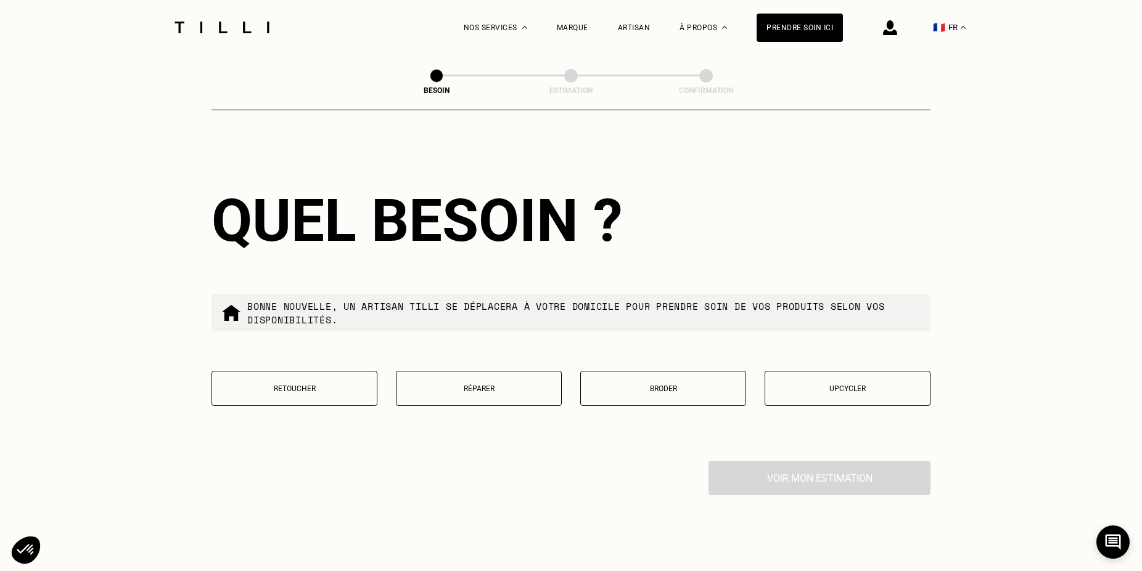
type input "83400"
click at [283, 385] on p "Retoucher" at bounding box center [294, 389] width 152 height 9
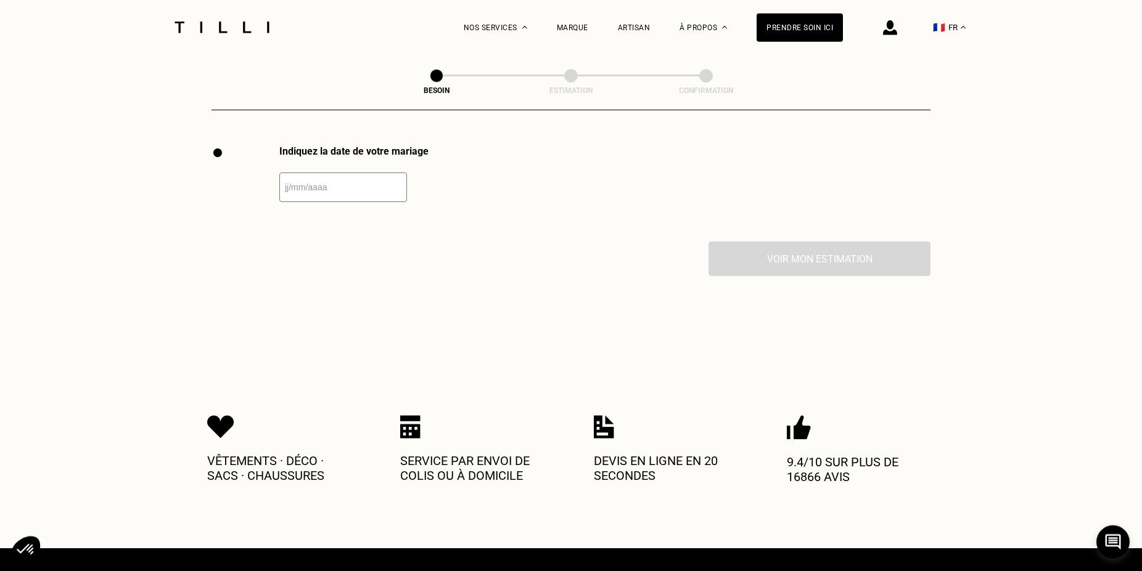
scroll to position [1697, 0]
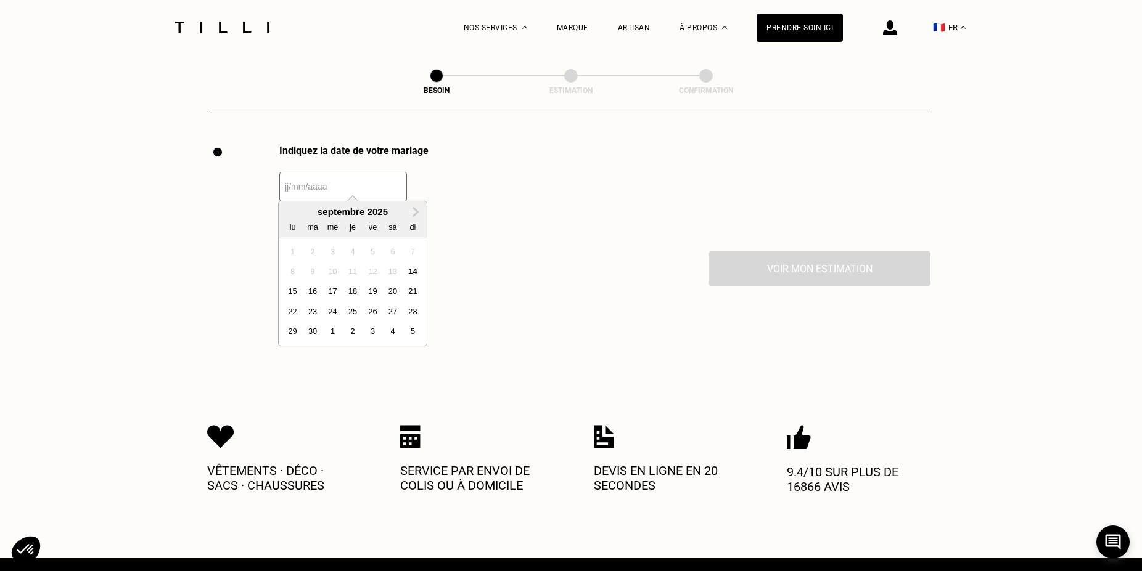
click at [327, 187] on input "text" at bounding box center [343, 187] width 128 height 30
click at [414, 207] on button "Next Month" at bounding box center [416, 213] width 20 height 20
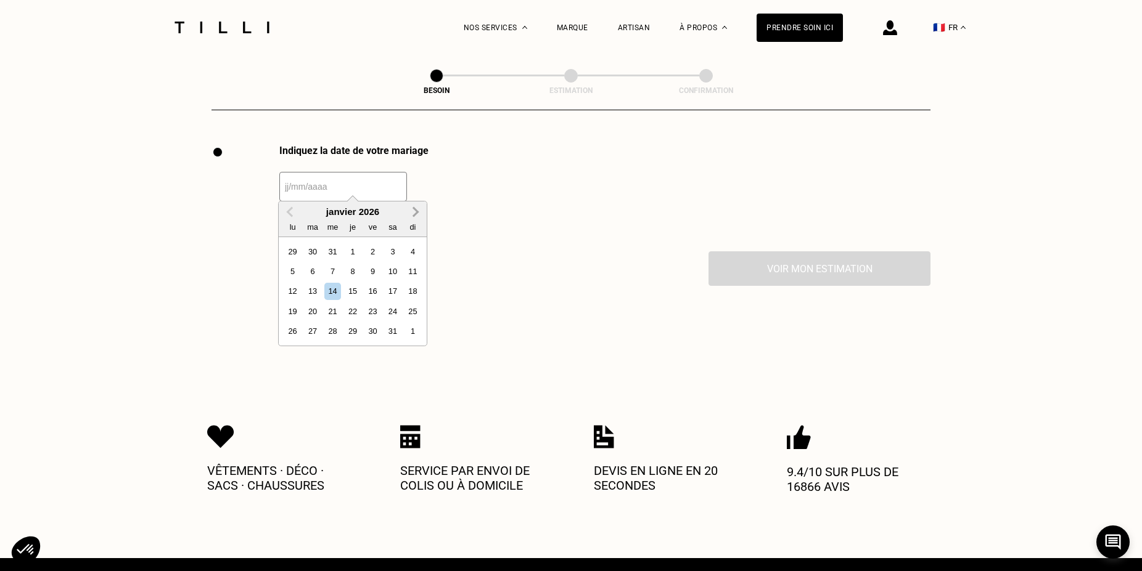
click at [414, 207] on button "Next Month" at bounding box center [416, 213] width 20 height 20
drag, startPoint x: 414, startPoint y: 207, endPoint x: 401, endPoint y: 261, distance: 55.3
click at [414, 209] on button "Next Month" at bounding box center [416, 213] width 20 height 20
click at [391, 312] on div "21" at bounding box center [392, 311] width 17 height 17
type input "[DATE]"
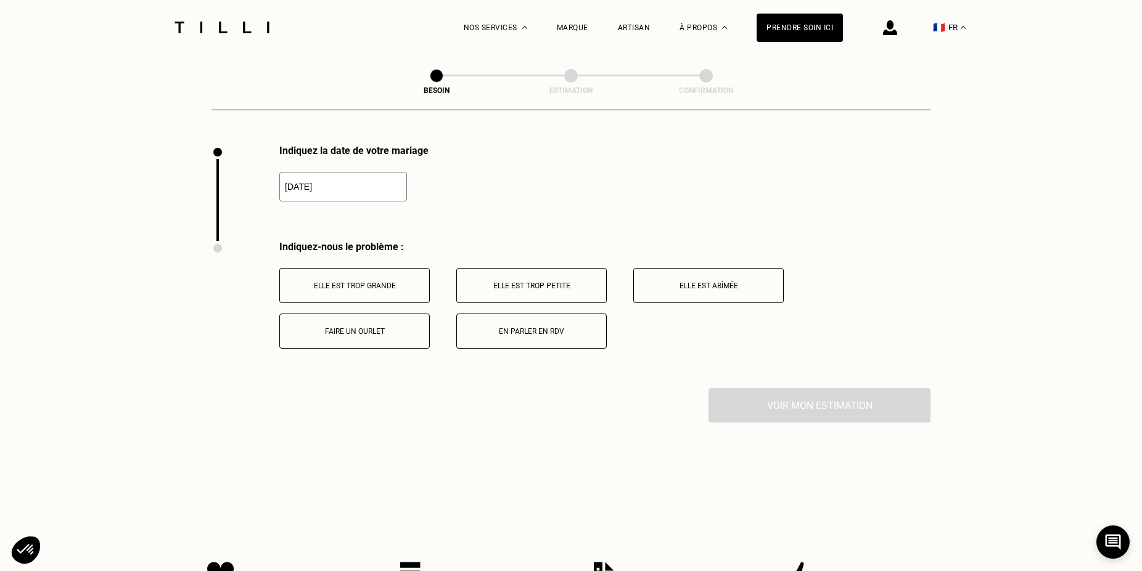
click at [392, 282] on p "Elle est trop grande" at bounding box center [354, 286] width 137 height 9
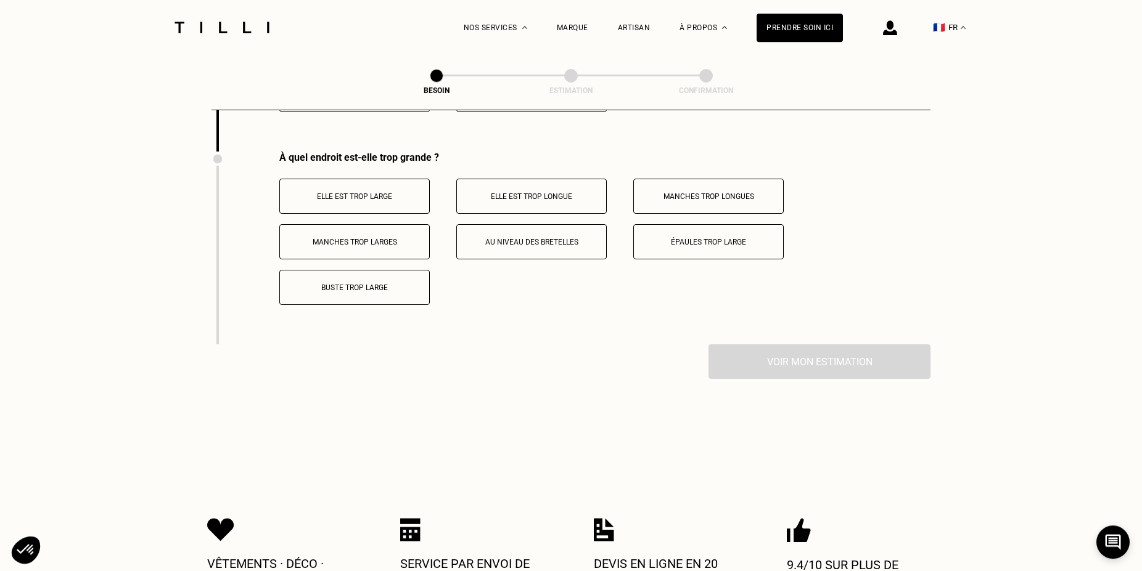
scroll to position [1941, 0]
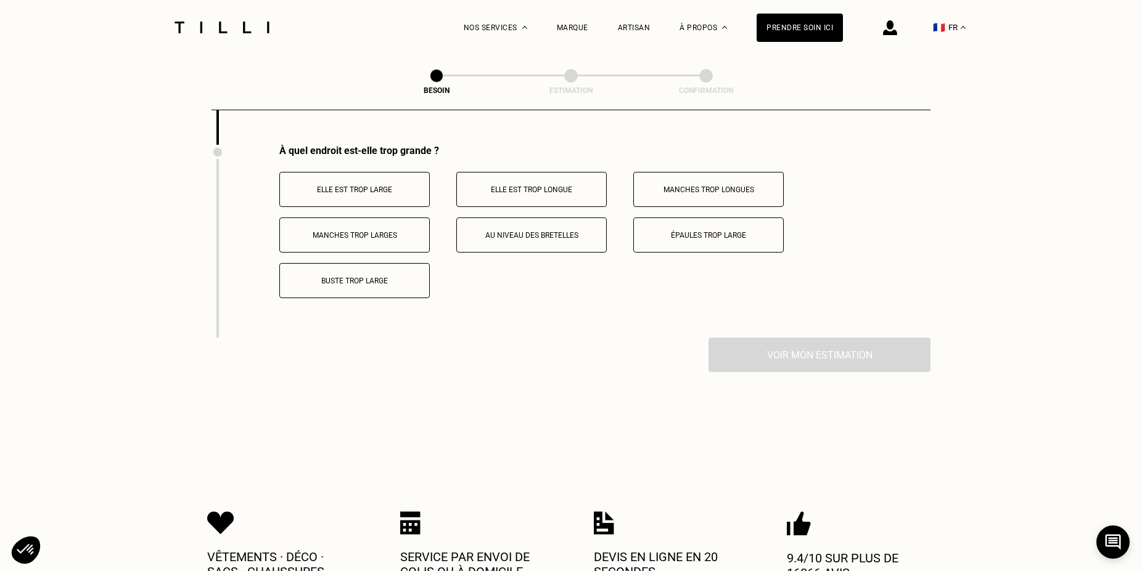
click at [531, 177] on button "Elle est trop longue" at bounding box center [531, 189] width 150 height 35
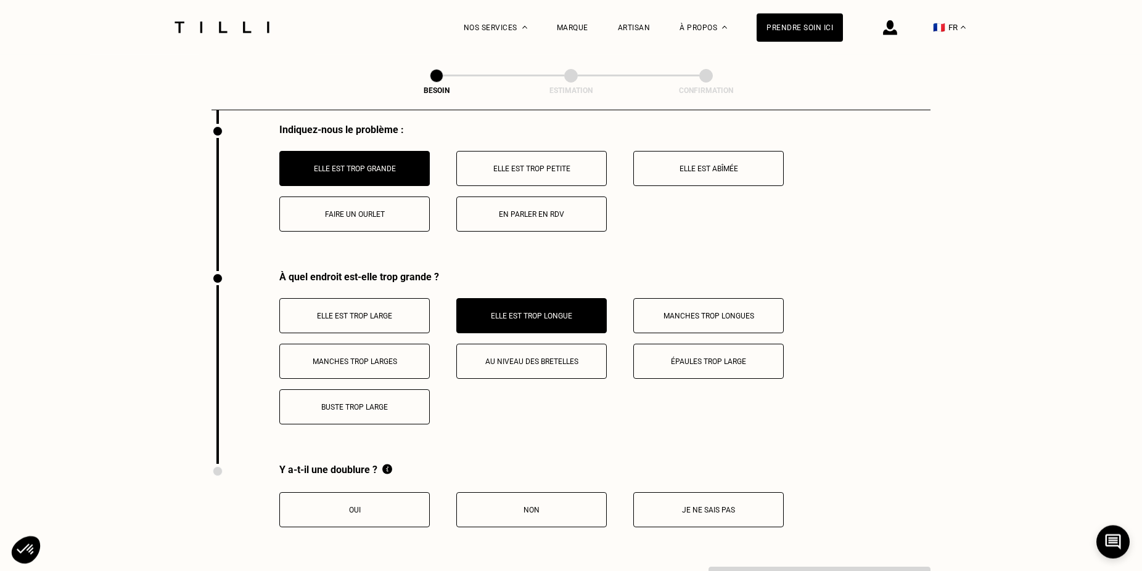
scroll to position [1563, 0]
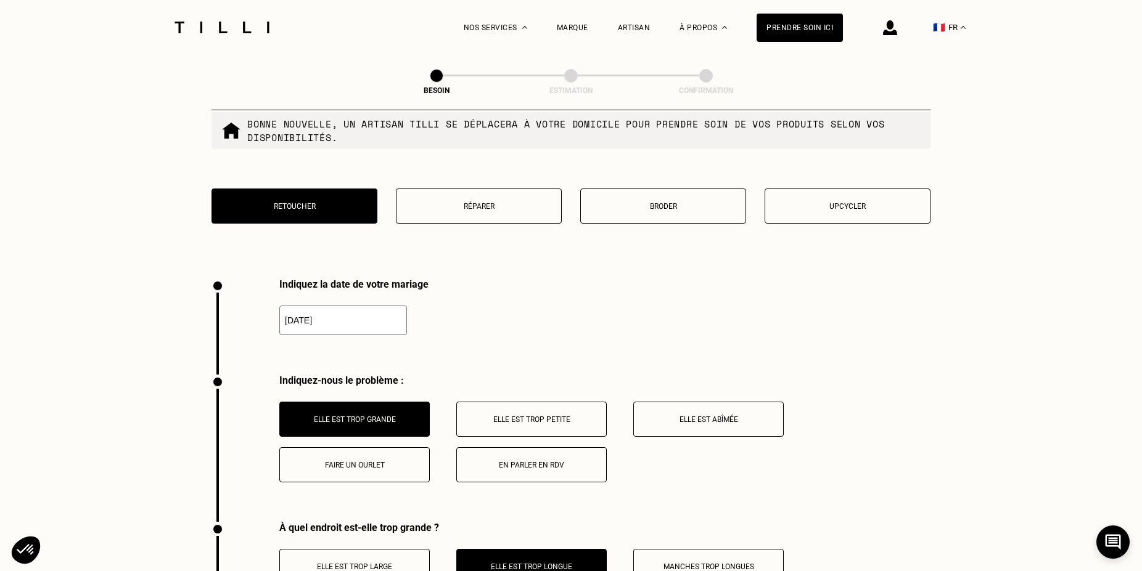
click at [843, 195] on button "Upcycler" at bounding box center [847, 206] width 166 height 35
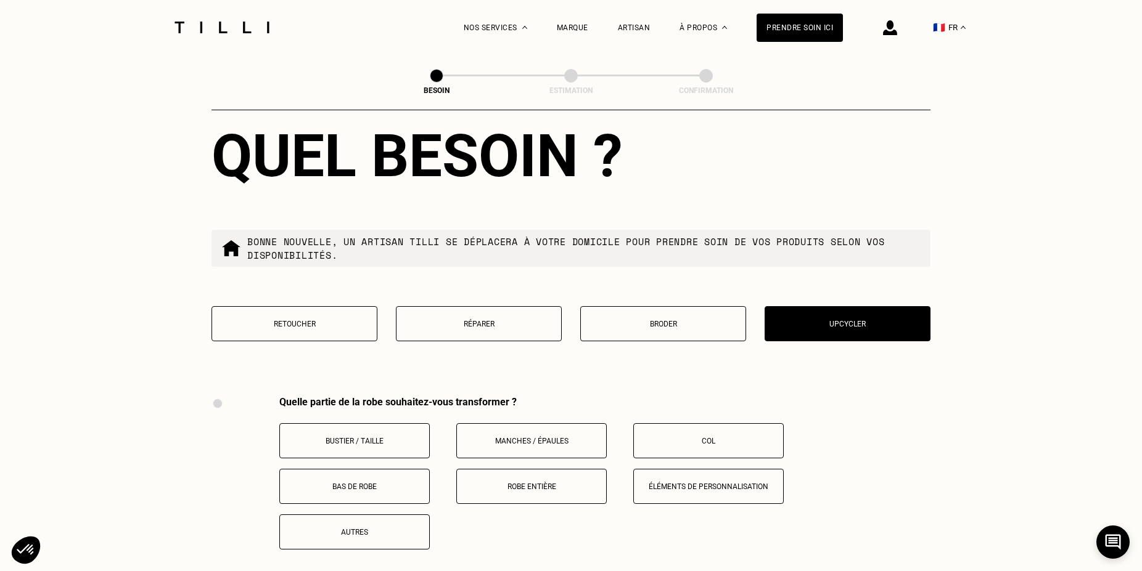
scroll to position [1571, 0]
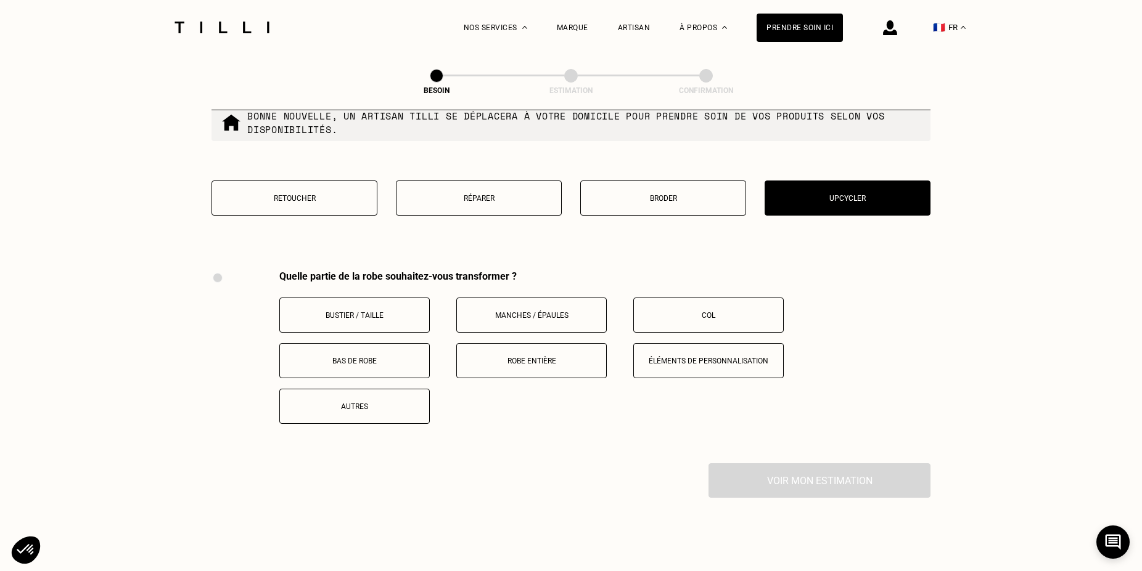
click at [546, 350] on button "Robe entière" at bounding box center [531, 360] width 150 height 35
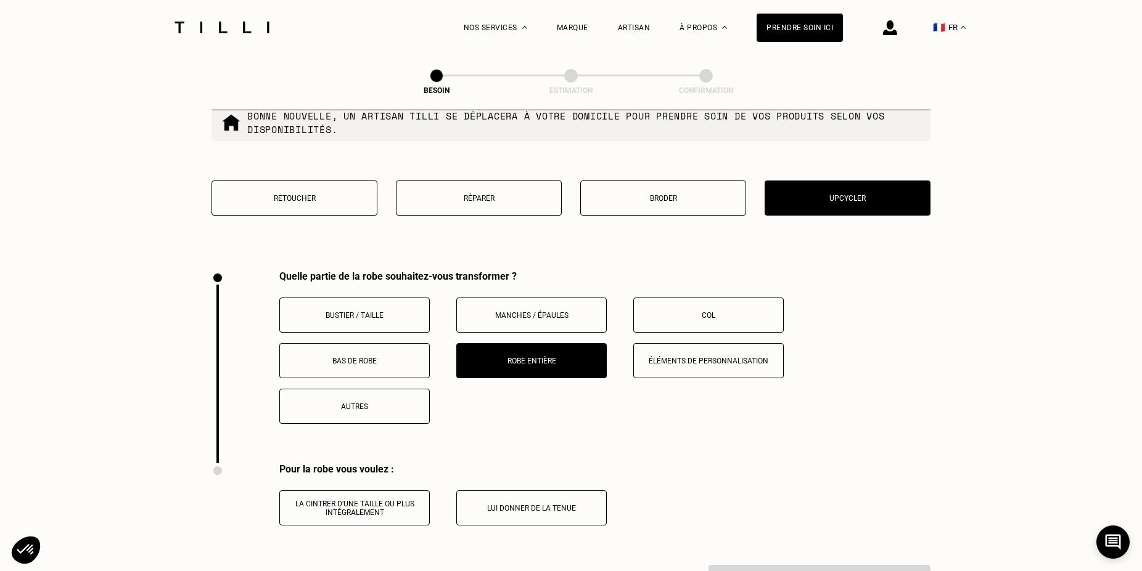
click at [353, 500] on p "La cintrer d’une taille ou plus intégralement" at bounding box center [354, 508] width 137 height 17
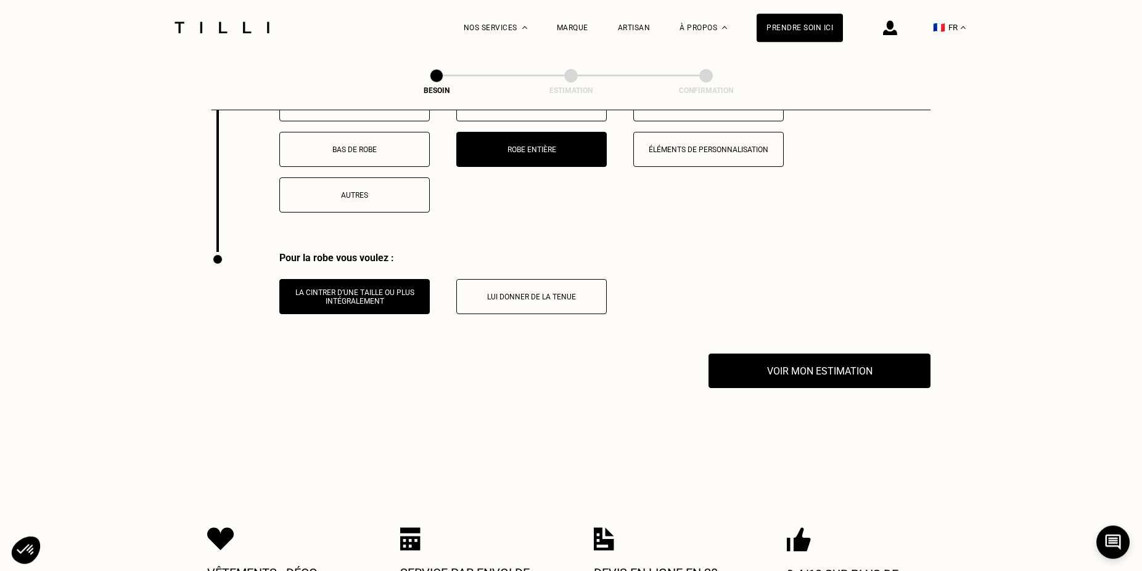
scroll to position [1823, 0]
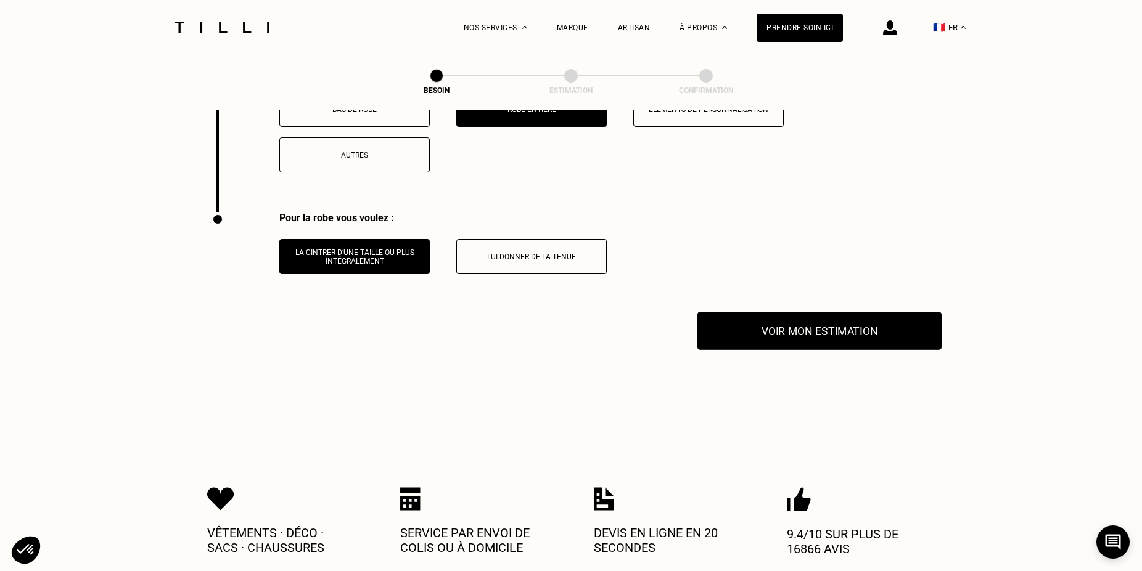
click at [821, 327] on button "Voir mon estimation" at bounding box center [819, 331] width 244 height 38
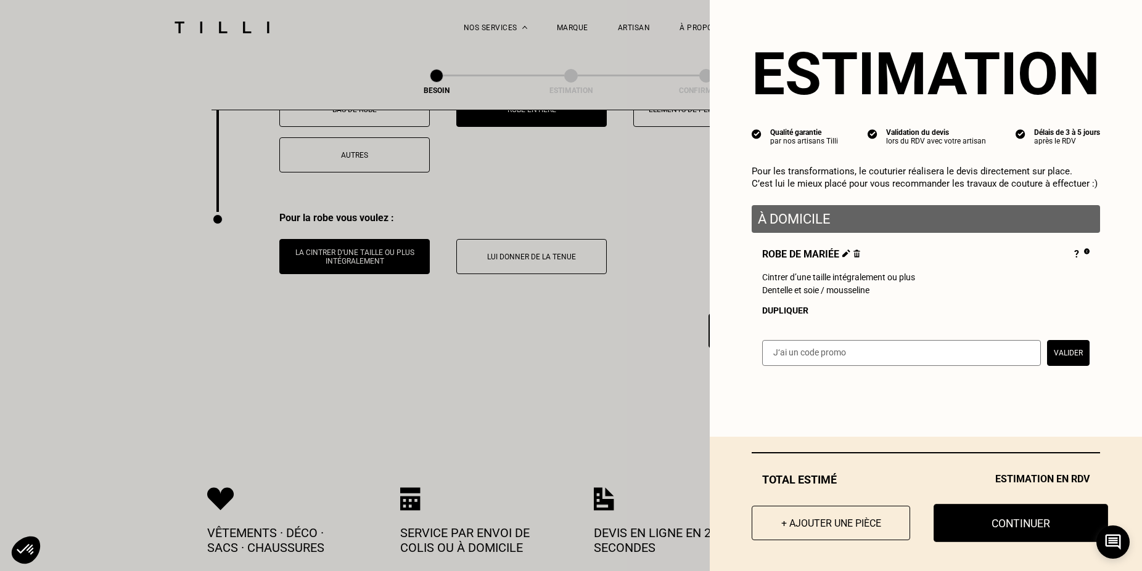
click at [981, 515] on button "Continuer" at bounding box center [1020, 523] width 174 height 38
select select "FR"
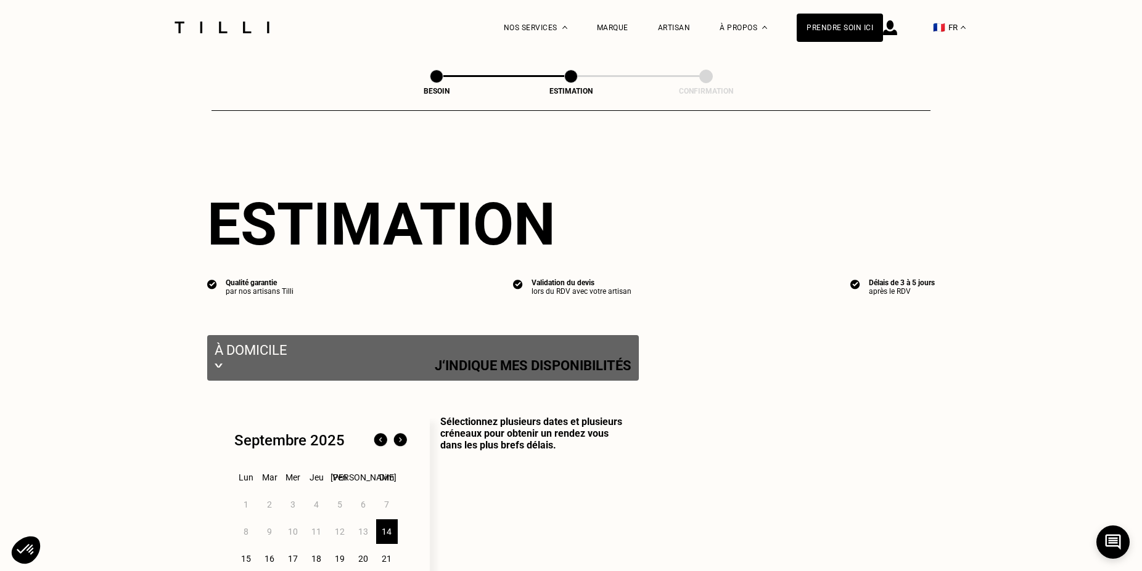
select select "FR"
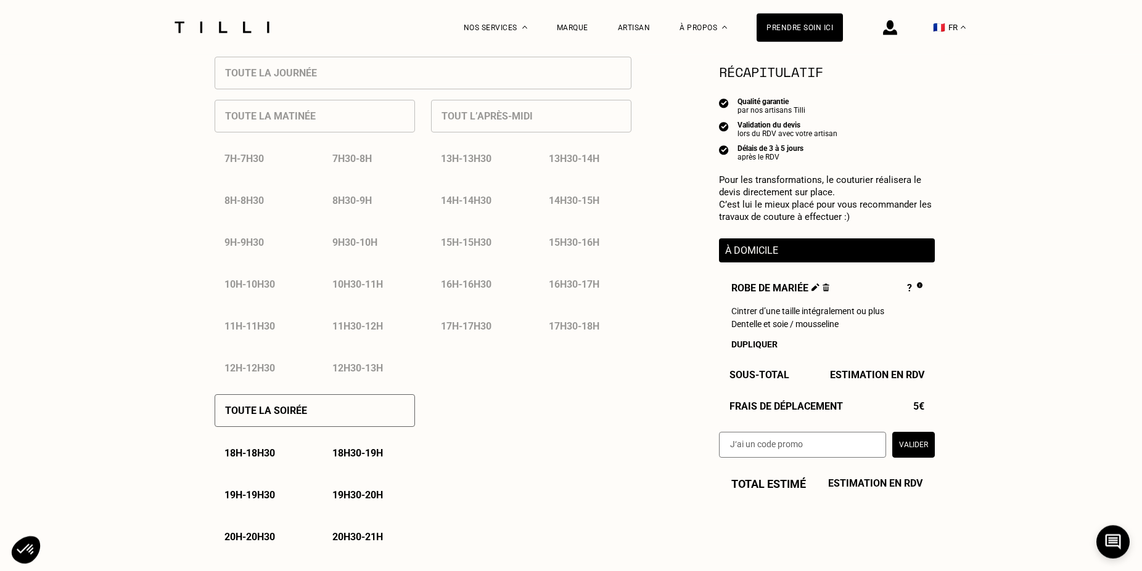
scroll to position [629, 0]
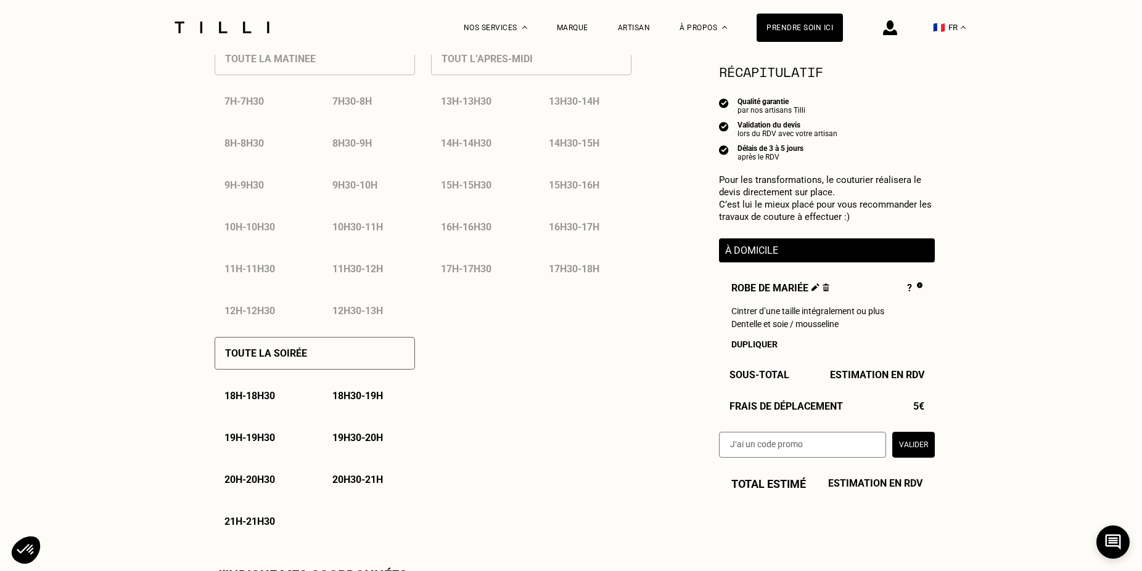
click at [253, 520] on p "21h - 21h30" at bounding box center [249, 522] width 51 height 12
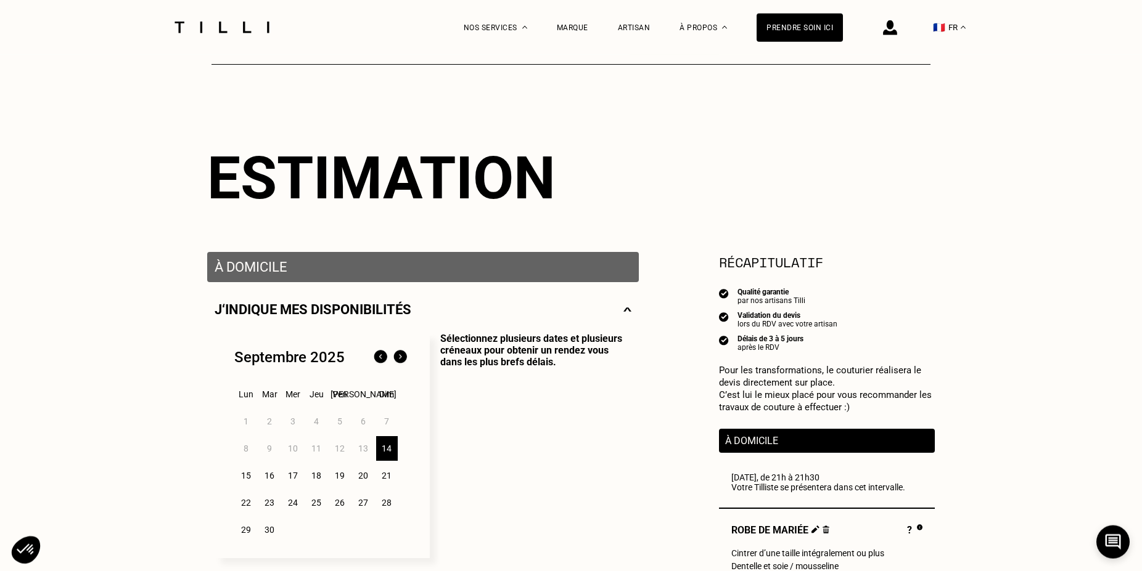
scroll to position [0, 0]
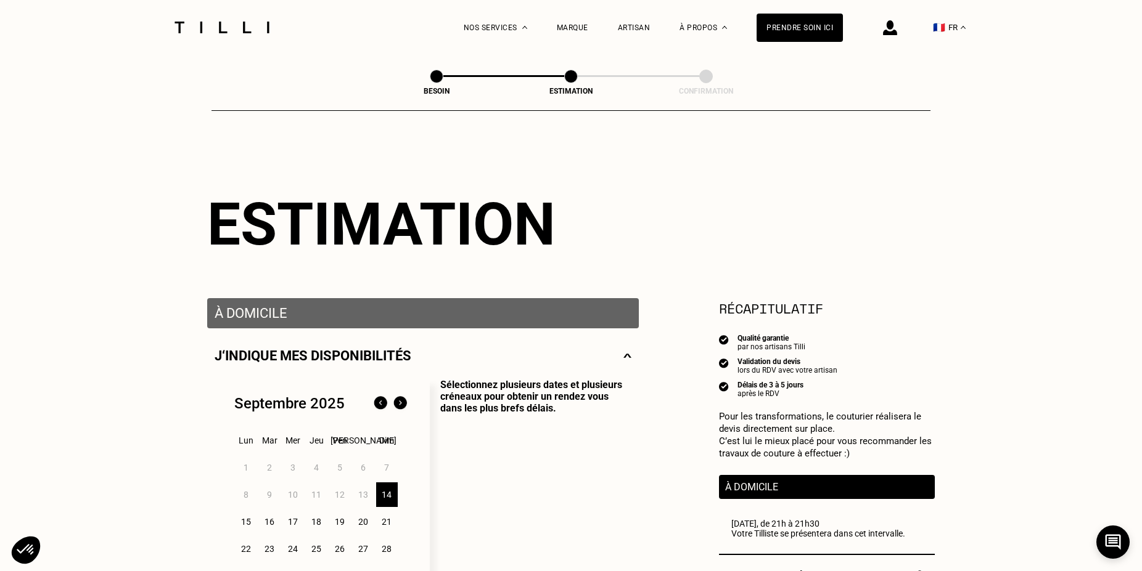
click at [257, 27] on img at bounding box center [222, 28] width 104 height 12
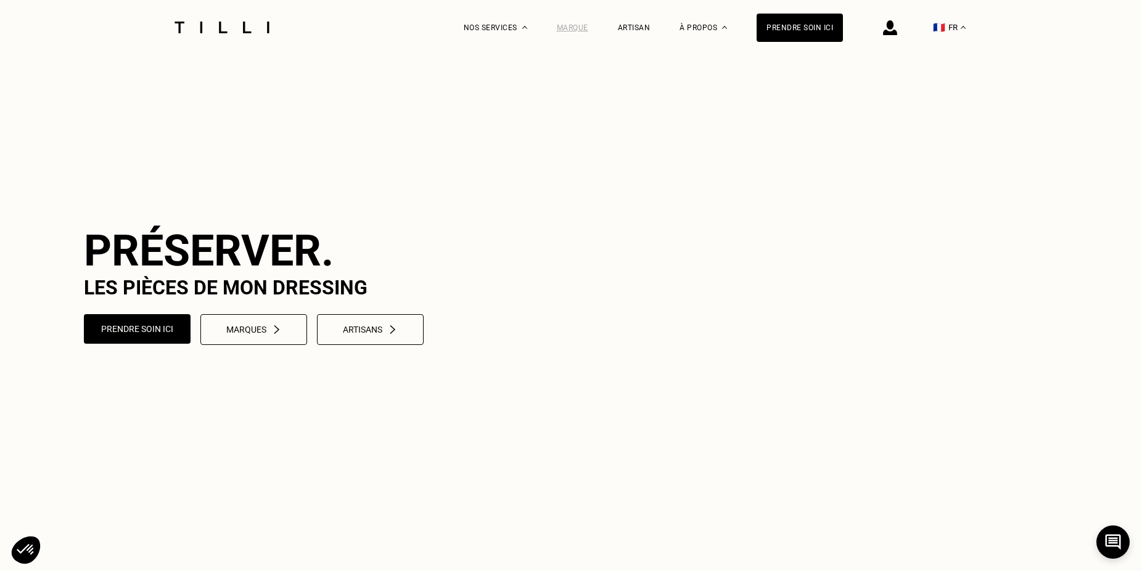
click at [588, 25] on div "Marque" at bounding box center [572, 27] width 31 height 9
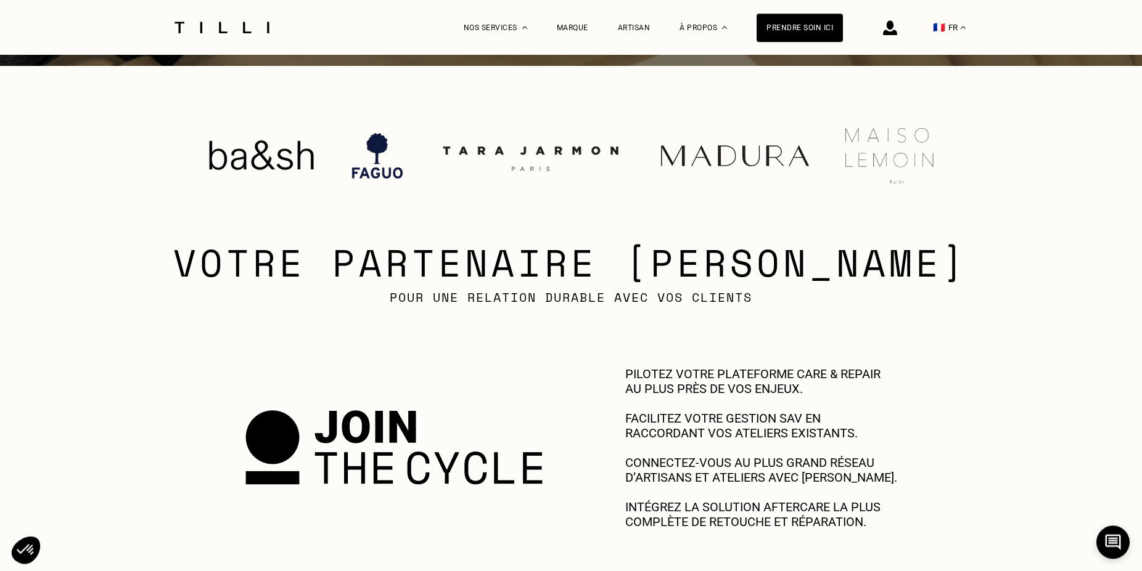
scroll to position [503, 0]
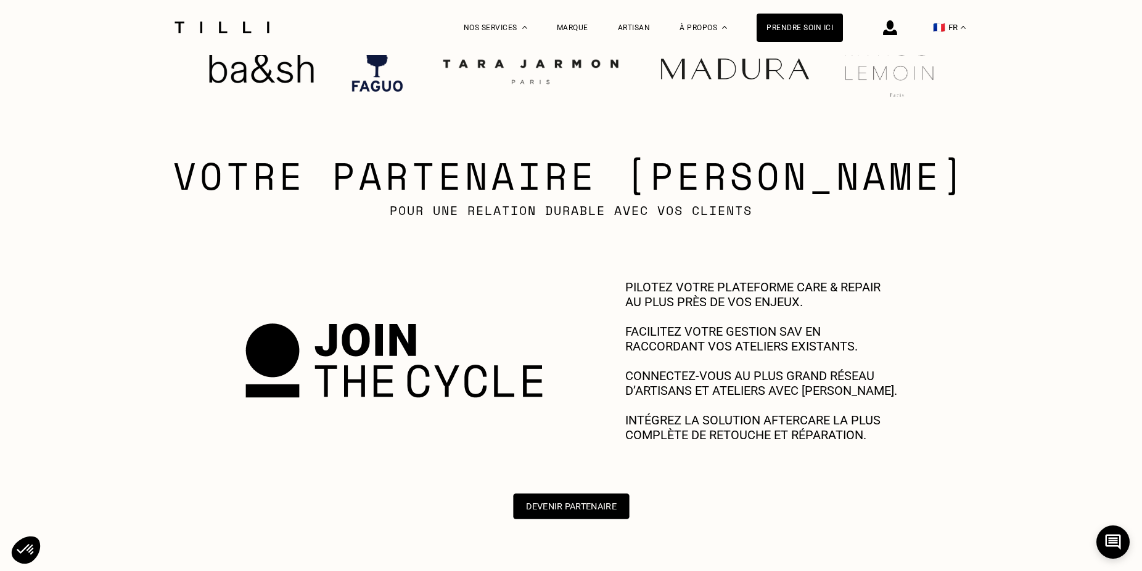
click at [565, 502] on button "Devenir Partenaire" at bounding box center [571, 507] width 116 height 26
click at [232, 27] on img at bounding box center [222, 28] width 104 height 12
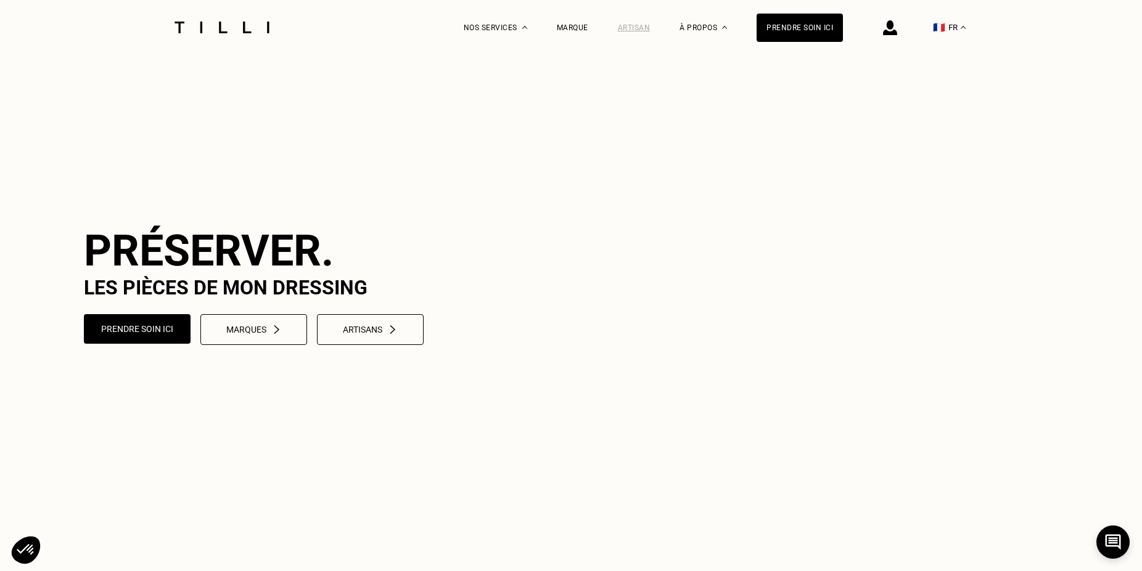
click at [644, 27] on div "Artisan" at bounding box center [634, 27] width 33 height 9
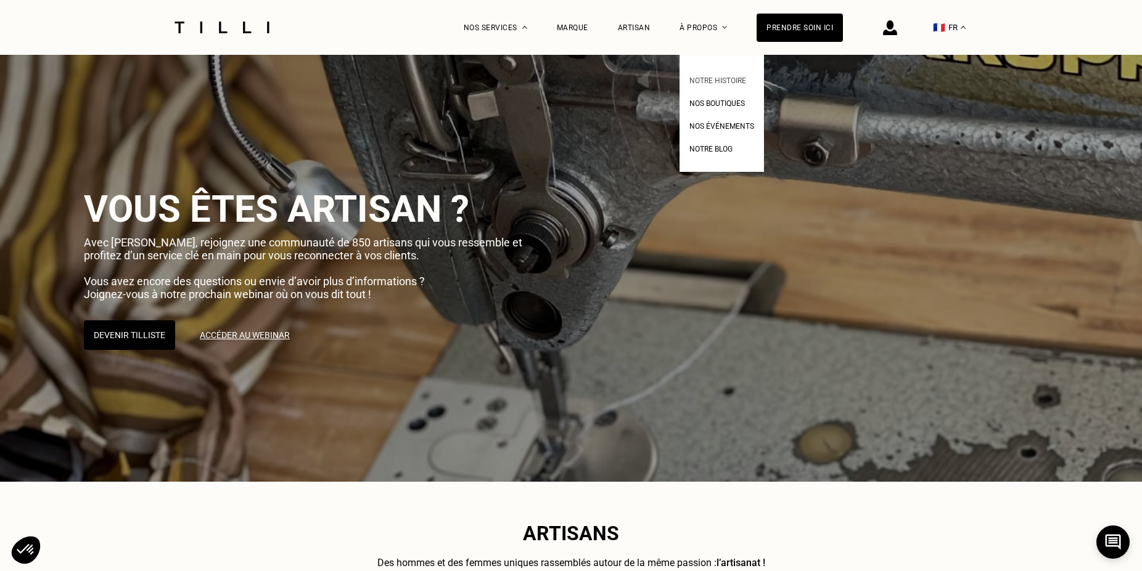
click at [722, 76] on link "Notre histoire" at bounding box center [717, 79] width 57 height 13
